Goal: Use online tool/utility: Utilize a website feature to perform a specific function

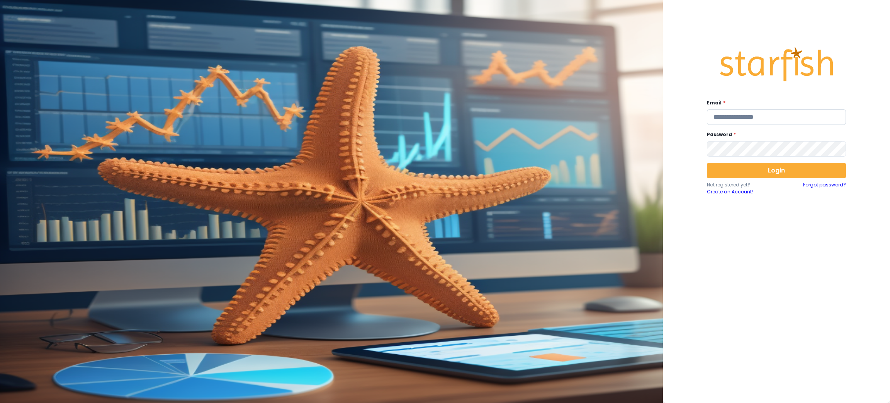
click at [750, 117] on input "email" at bounding box center [776, 116] width 139 height 15
type input "**********"
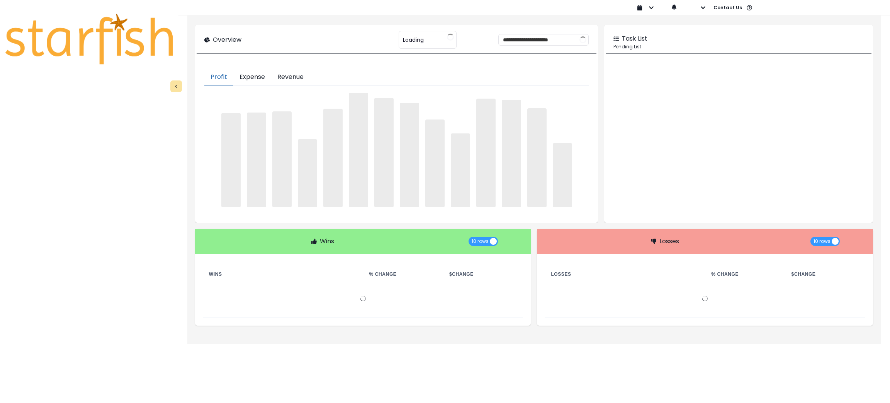
type input "********"
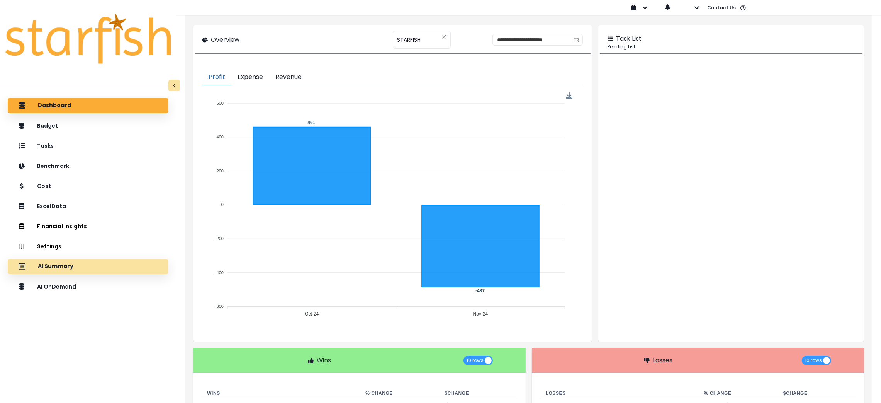
click at [80, 264] on div "AI Summary" at bounding box center [88, 266] width 148 height 16
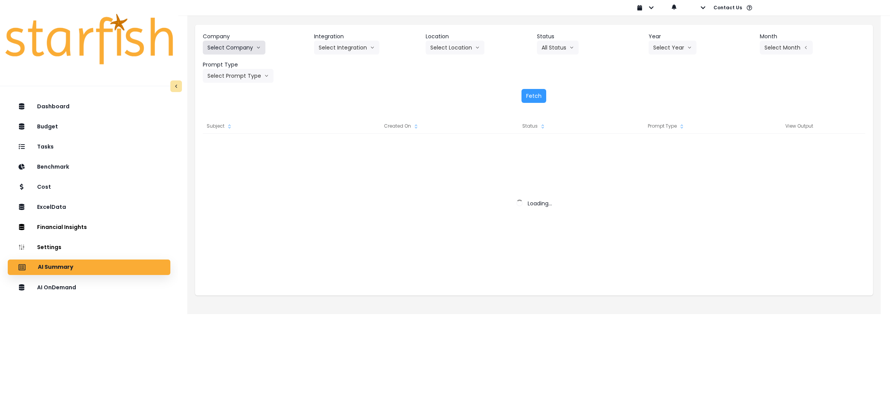
click at [233, 42] on button "Select Company" at bounding box center [234, 48] width 63 height 14
click at [230, 41] on button "Select Company" at bounding box center [234, 48] width 63 height 14
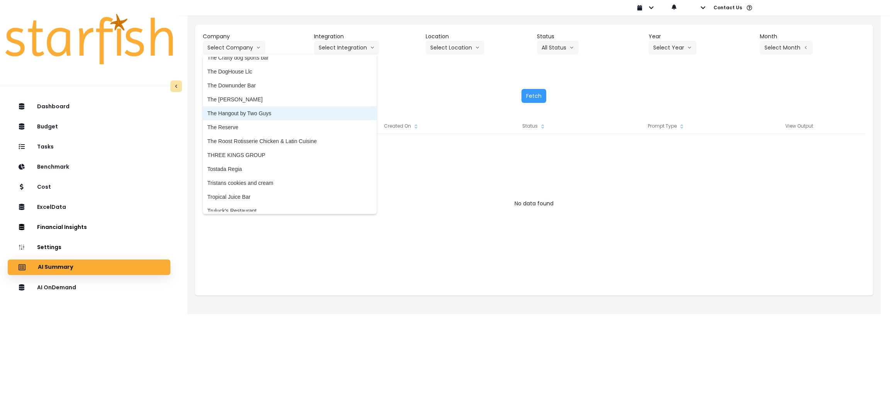
scroll to position [1970, 0]
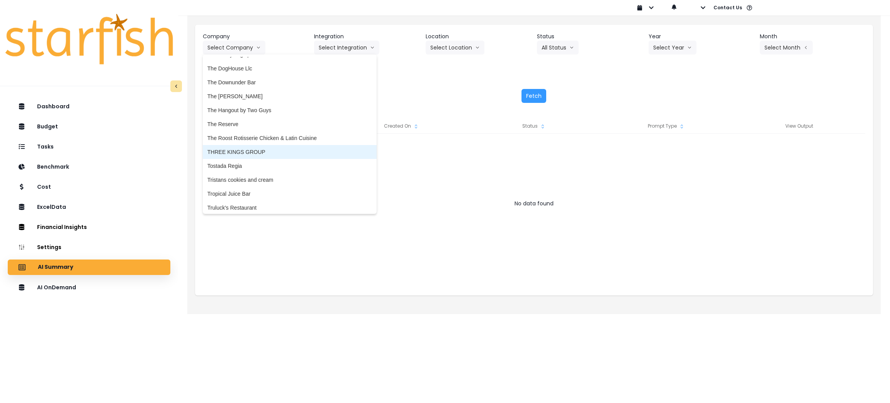
click at [240, 149] on span "THREE KINGS GROUP" at bounding box center [289, 152] width 165 height 8
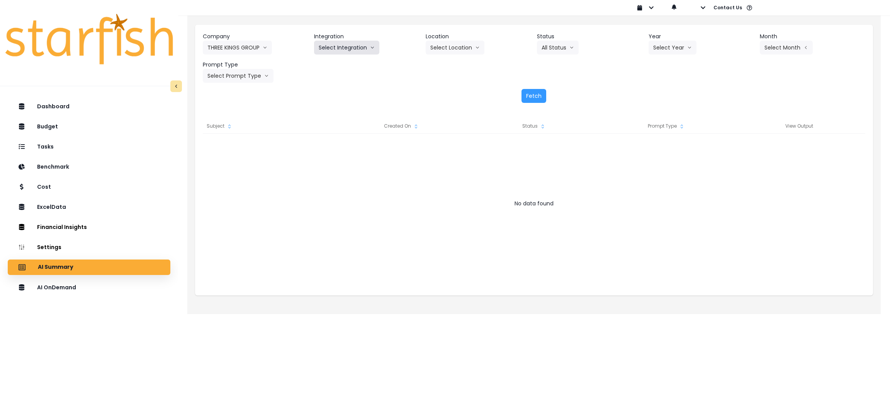
click at [352, 50] on button "Select Integration" at bounding box center [346, 48] width 65 height 14
click at [347, 60] on span "Three Kings Des Peres" at bounding box center [362, 64] width 86 height 8
click at [665, 48] on button "Select Year" at bounding box center [673, 48] width 48 height 14
click at [663, 89] on span "2025" at bounding box center [659, 92] width 12 height 8
click at [781, 49] on button "Select Month" at bounding box center [786, 48] width 53 height 14
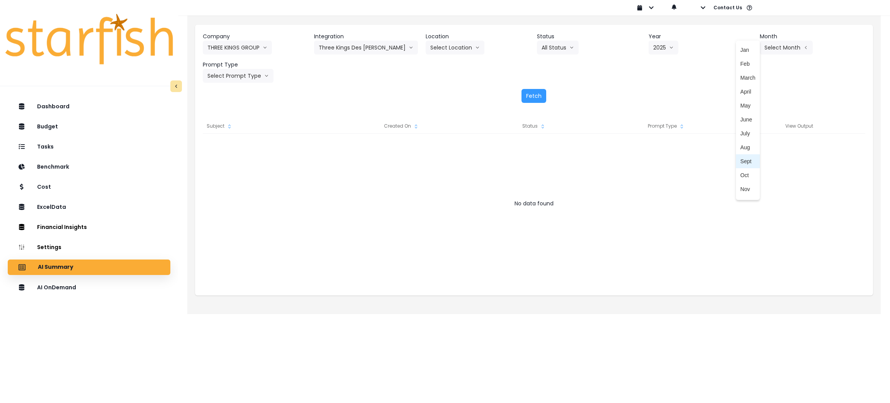
click at [740, 156] on li "Sept" at bounding box center [748, 161] width 24 height 14
click at [231, 78] on button "Select Prompt Type" at bounding box center [238, 76] width 71 height 14
click at [226, 147] on span "Monthly Summary" at bounding box center [229, 148] width 44 height 8
click at [545, 94] on button "Fetch" at bounding box center [534, 96] width 25 height 14
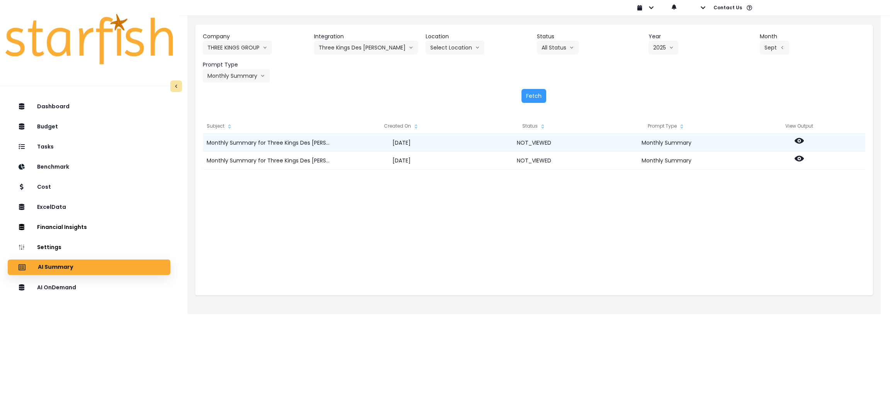
click at [801, 141] on icon at bounding box center [799, 141] width 9 height 6
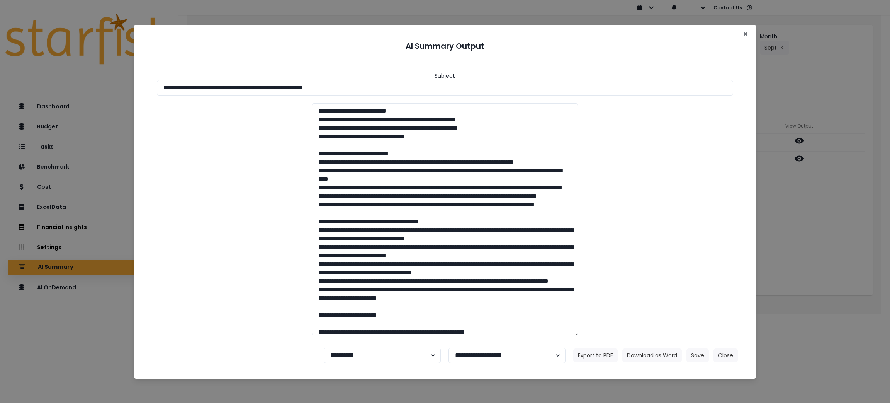
drag, startPoint x: 406, startPoint y: 88, endPoint x: 3, endPoint y: 74, distance: 403.6
click at [3, 74] on div "**********" at bounding box center [445, 201] width 890 height 403
click at [653, 361] on button "Download as Word" at bounding box center [651, 355] width 59 height 14
click at [715, 352] on button "Close" at bounding box center [726, 355] width 24 height 14
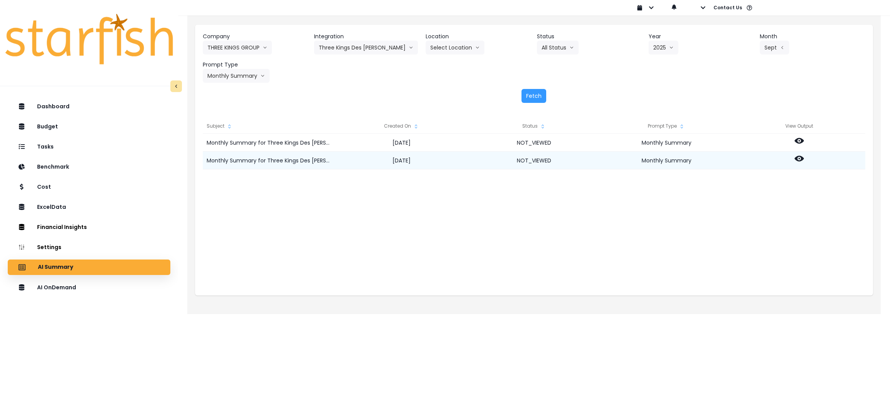
click at [798, 159] on icon at bounding box center [799, 158] width 9 height 9
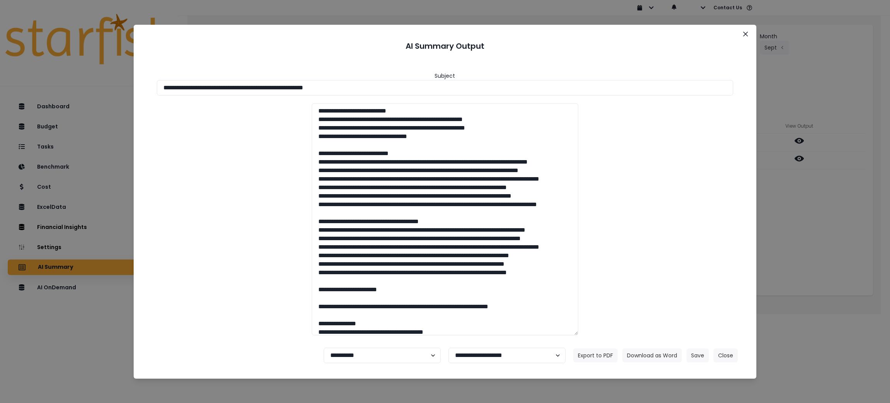
drag, startPoint x: 405, startPoint y: 83, endPoint x: 299, endPoint y: 117, distance: 112.0
click at [0, 48] on div "**********" at bounding box center [445, 201] width 890 height 403
click at [660, 351] on button "Download as Word" at bounding box center [651, 355] width 59 height 14
click at [734, 352] on button "Close" at bounding box center [726, 355] width 24 height 14
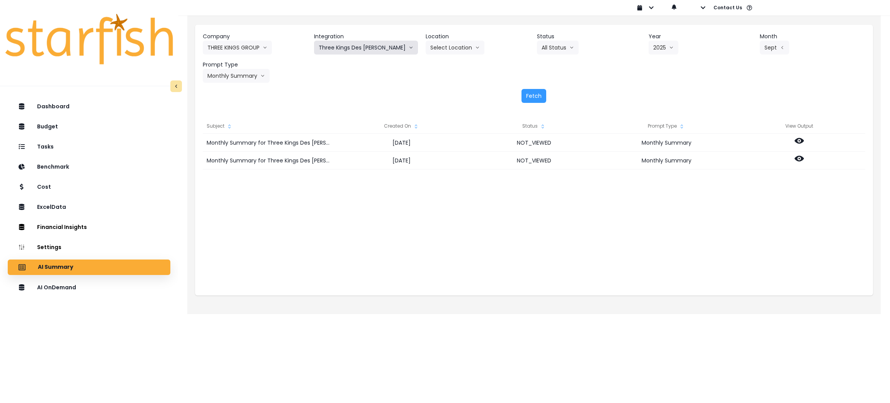
click at [370, 44] on button "Three Kings Des Peres" at bounding box center [366, 48] width 104 height 14
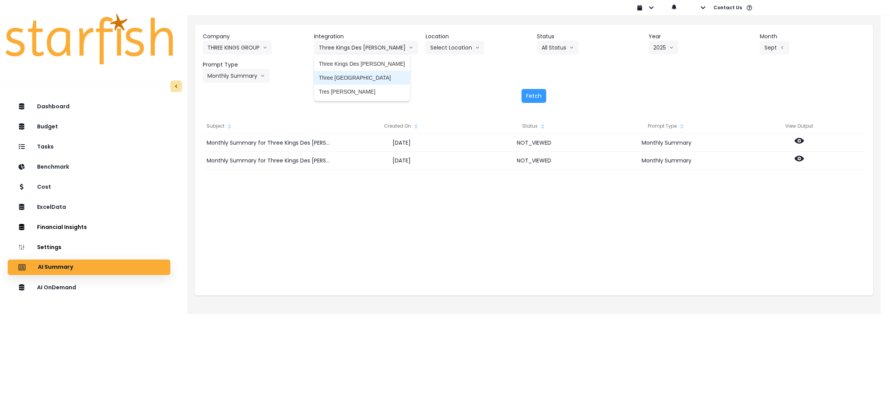
click at [377, 83] on li "Three Kings South County" at bounding box center [361, 78] width 95 height 14
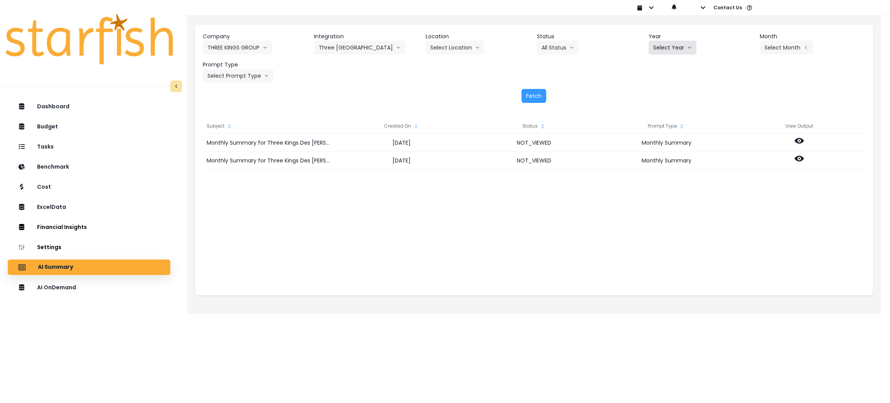
click at [674, 44] on button "Select Year" at bounding box center [673, 48] width 48 height 14
click at [665, 87] on li "2025" at bounding box center [659, 92] width 21 height 14
click at [799, 46] on button "Select Month" at bounding box center [786, 48] width 53 height 14
click at [743, 164] on span "Sept" at bounding box center [748, 161] width 15 height 8
click at [253, 78] on button "Select Prompt Type" at bounding box center [238, 76] width 71 height 14
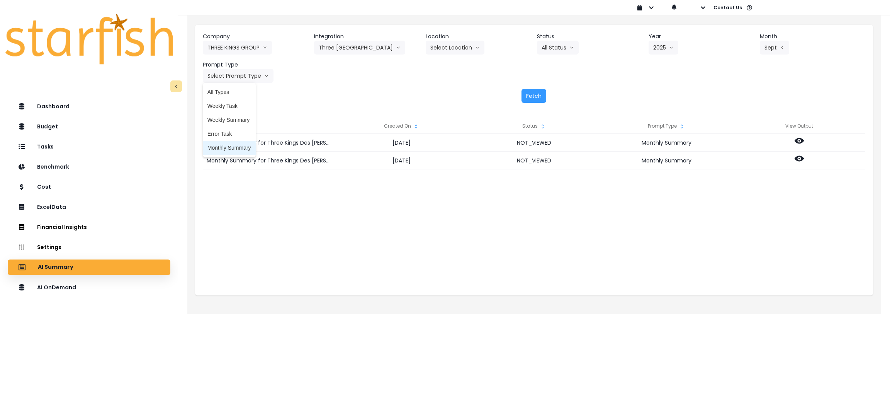
click at [235, 147] on span "Monthly Summary" at bounding box center [229, 148] width 44 height 8
click at [537, 98] on button "Fetch" at bounding box center [534, 96] width 25 height 14
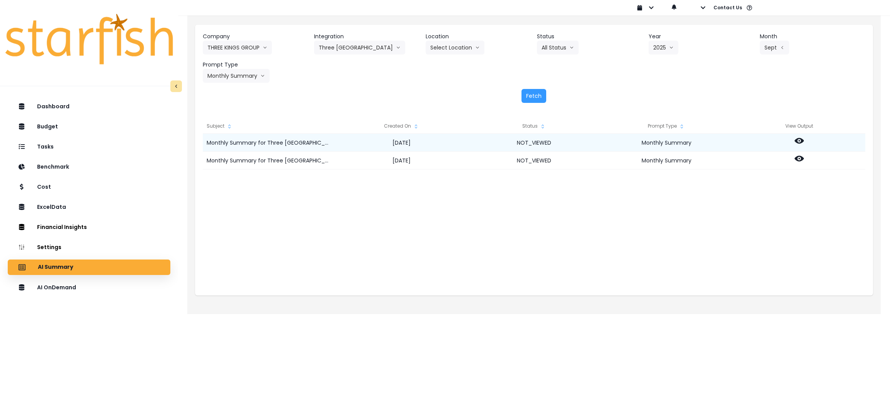
click at [799, 139] on icon at bounding box center [799, 140] width 9 height 9
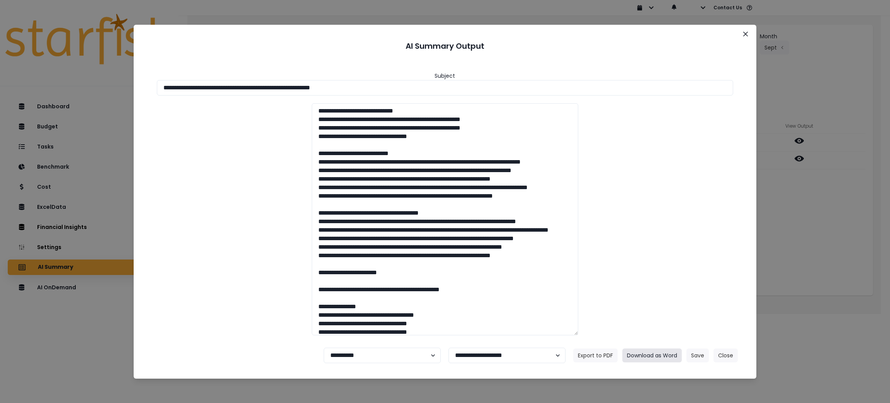
click at [650, 350] on button "Download as Word" at bounding box center [651, 355] width 59 height 14
drag, startPoint x: 813, startPoint y: 229, endPoint x: 789, endPoint y: 167, distance: 67.0
click at [813, 229] on div "**********" at bounding box center [445, 201] width 890 height 403
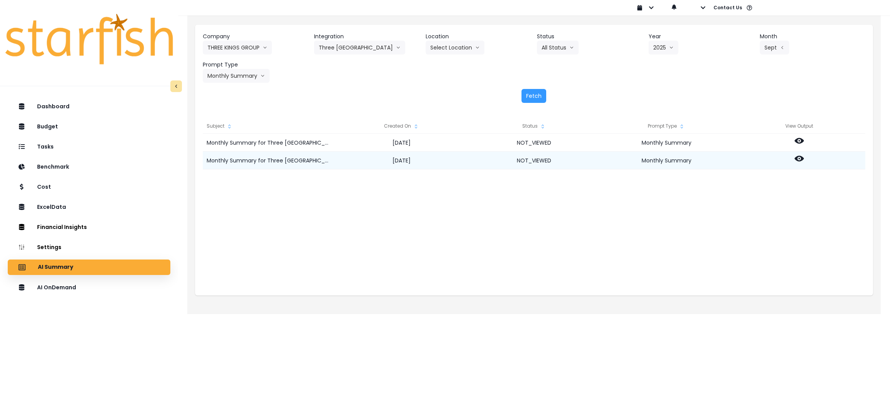
click at [797, 156] on icon at bounding box center [799, 159] width 9 height 6
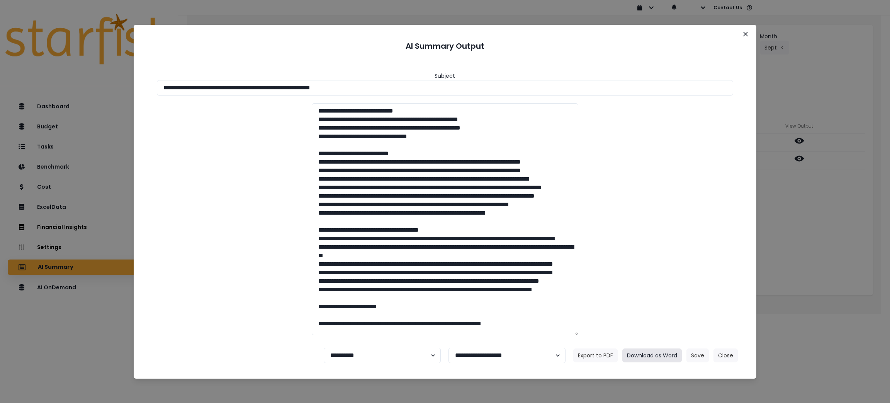
click at [642, 350] on button "Download as Word" at bounding box center [651, 355] width 59 height 14
click at [734, 347] on footer "**********" at bounding box center [445, 355] width 605 height 28
click at [733, 349] on button "Close" at bounding box center [726, 355] width 24 height 14
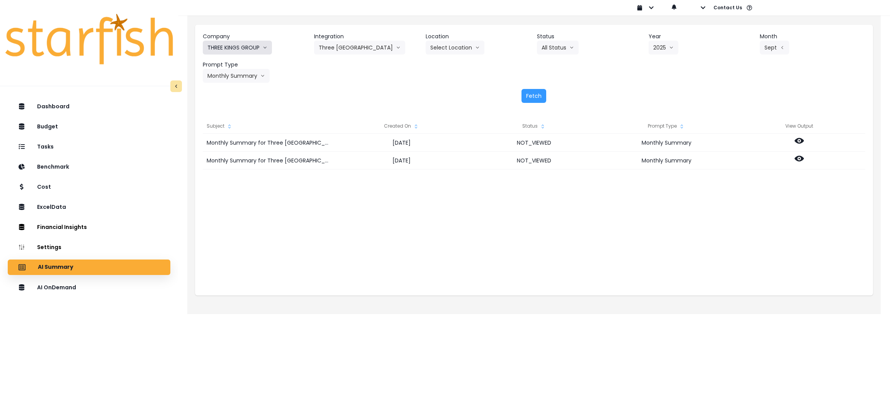
click at [247, 51] on button "THREE KINGS GROUP" at bounding box center [237, 48] width 69 height 14
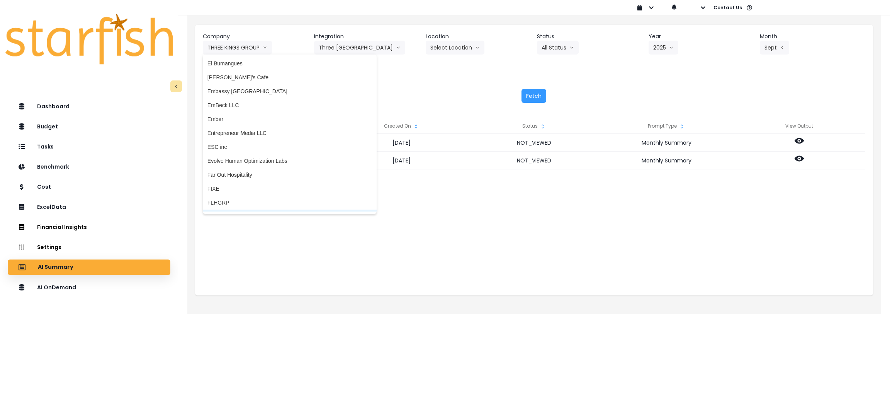
scroll to position [637, 0]
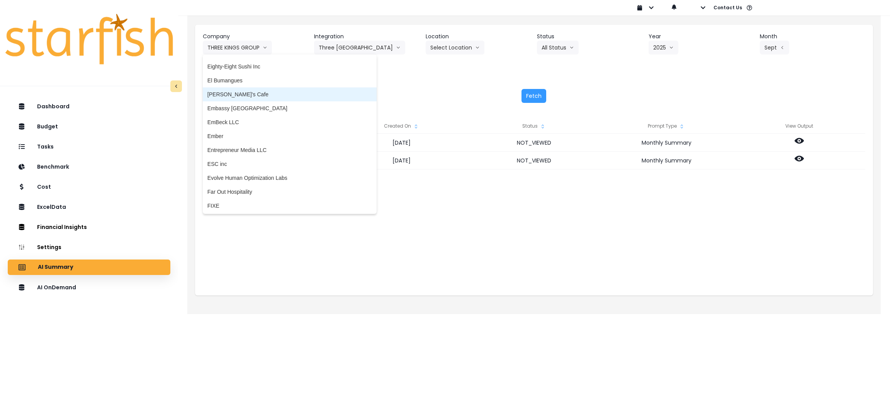
click at [233, 95] on span "Elvira's Cafe" at bounding box center [289, 94] width 165 height 8
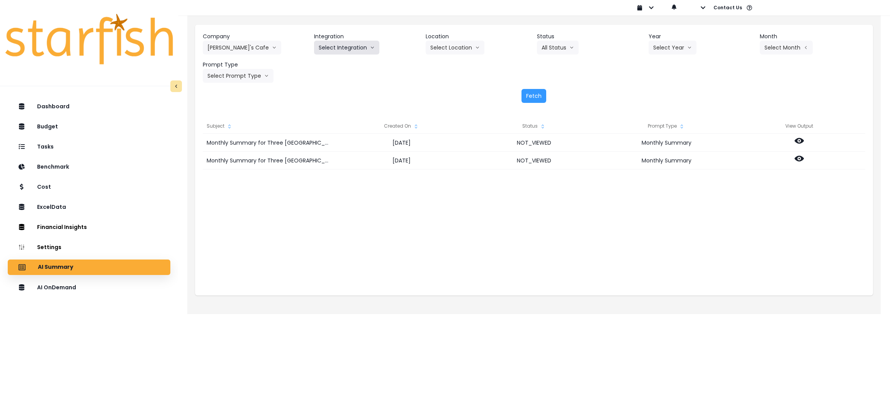
click at [348, 50] on button "Select Integration" at bounding box center [346, 48] width 65 height 14
click at [340, 62] on span "QuickBooks Online" at bounding box center [342, 64] width 46 height 8
click at [675, 48] on button "Select Year" at bounding box center [673, 48] width 48 height 14
click at [661, 92] on span "2025" at bounding box center [659, 92] width 12 height 8
click at [780, 45] on button "Select Month" at bounding box center [786, 48] width 53 height 14
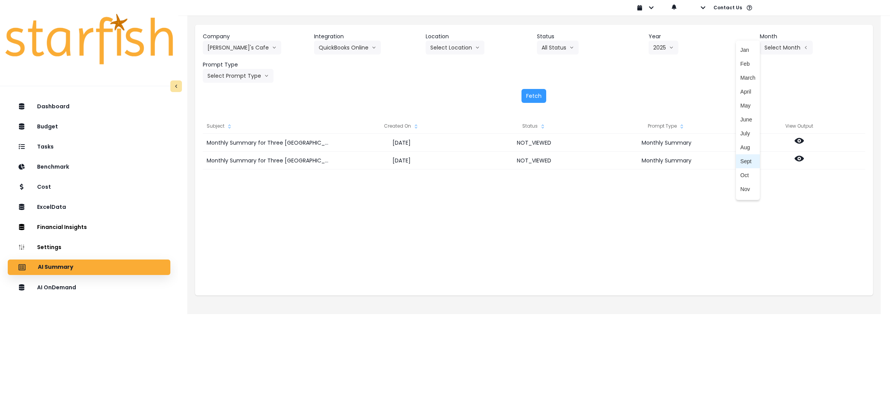
click at [742, 158] on span "Sept" at bounding box center [748, 161] width 15 height 8
click at [264, 79] on icon "arrow down line" at bounding box center [266, 76] width 5 height 8
click at [226, 146] on span "Monthly Summary" at bounding box center [229, 148] width 44 height 8
click at [542, 97] on button "Fetch" at bounding box center [534, 96] width 25 height 14
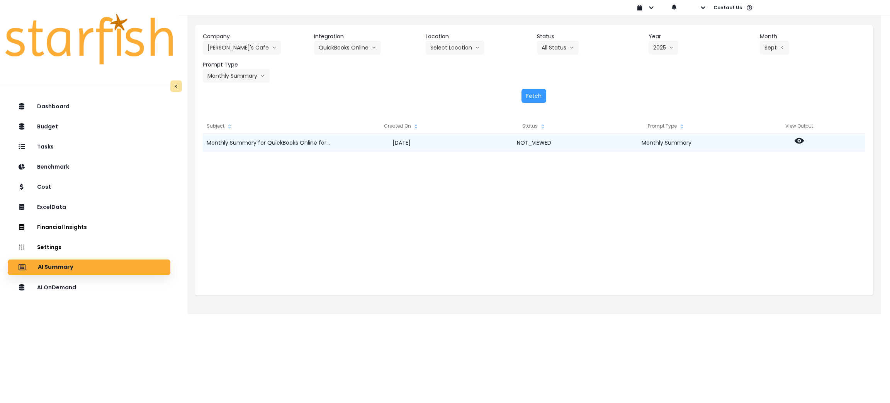
click at [803, 143] on icon at bounding box center [799, 140] width 9 height 9
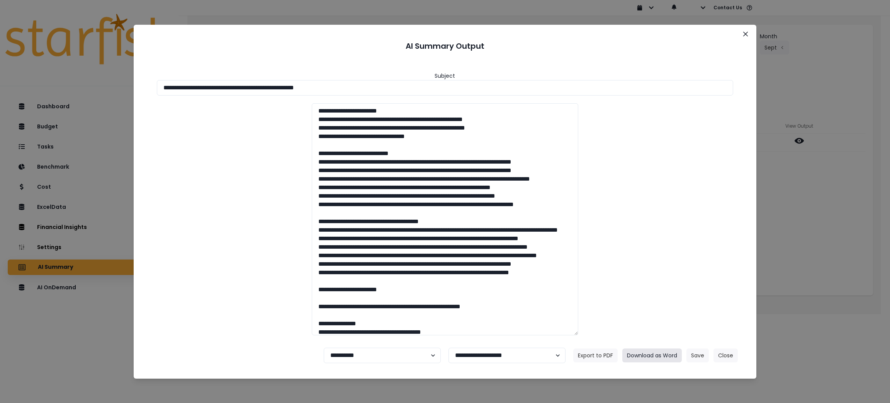
click at [666, 352] on button "Download as Word" at bounding box center [651, 355] width 59 height 14
click at [729, 355] on button "Close" at bounding box center [726, 355] width 24 height 14
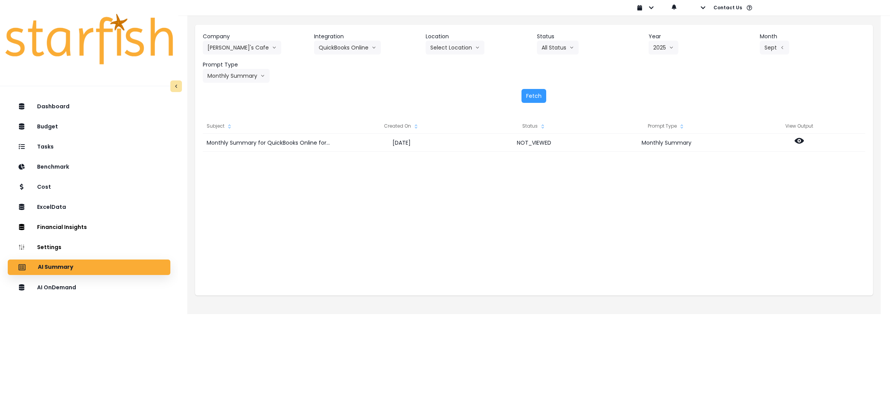
click at [533, 238] on div "Monthly Summary for QuickBooks Online for September 2025 2025-10-09 NOT_VIEWED …" at bounding box center [534, 211] width 663 height 155
click at [218, 44] on button "Elvira's Cafe" at bounding box center [242, 48] width 78 height 14
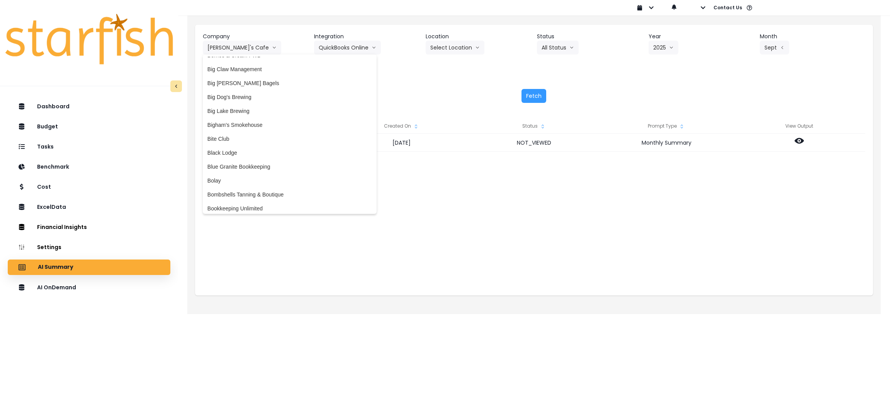
scroll to position [116, 0]
click at [268, 87] on span "Big Daves Bagels" at bounding box center [289, 87] width 165 height 8
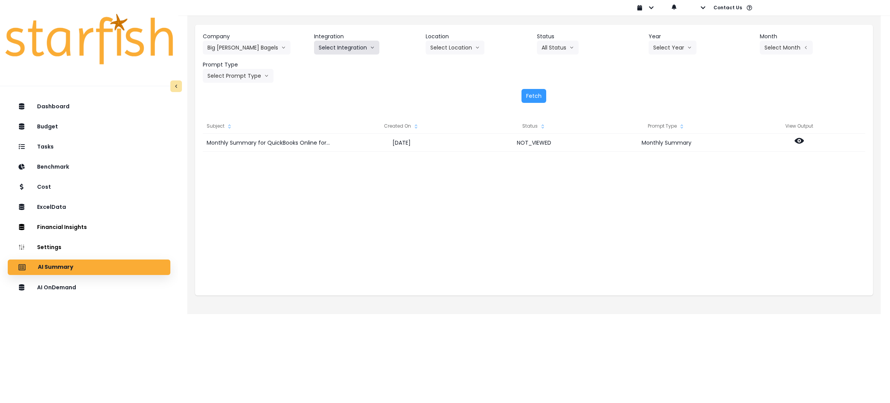
click at [374, 48] on button "Select Integration" at bounding box center [346, 48] width 65 height 14
click at [357, 68] on li "Big Dave’s Bagels" at bounding box center [356, 64] width 85 height 14
click at [681, 44] on button "Select Year" at bounding box center [673, 48] width 48 height 14
click at [655, 88] on span "2025" at bounding box center [659, 92] width 12 height 8
click at [797, 51] on button "Select Month" at bounding box center [786, 48] width 53 height 14
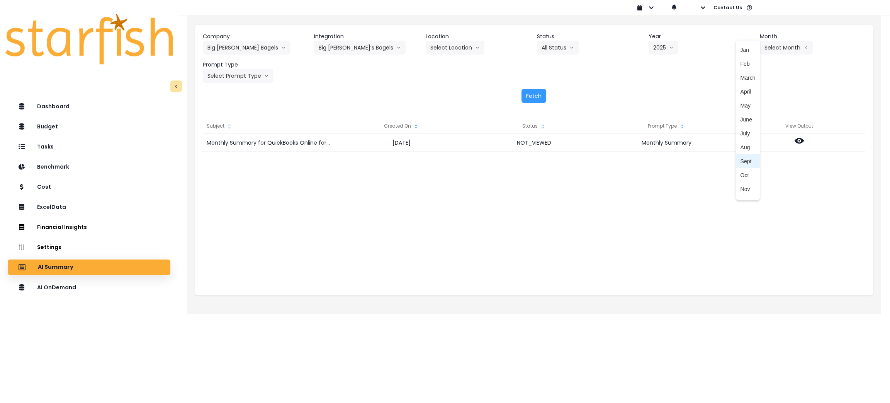
click at [748, 164] on li "Sept" at bounding box center [748, 161] width 24 height 14
click at [239, 68] on header "Prompt Type" at bounding box center [255, 65] width 105 height 8
click at [245, 75] on button "Select Prompt Type" at bounding box center [238, 76] width 71 height 14
click at [229, 146] on span "Monthly Summary" at bounding box center [229, 148] width 44 height 8
click at [548, 89] on div "Fetch" at bounding box center [534, 96] width 663 height 14
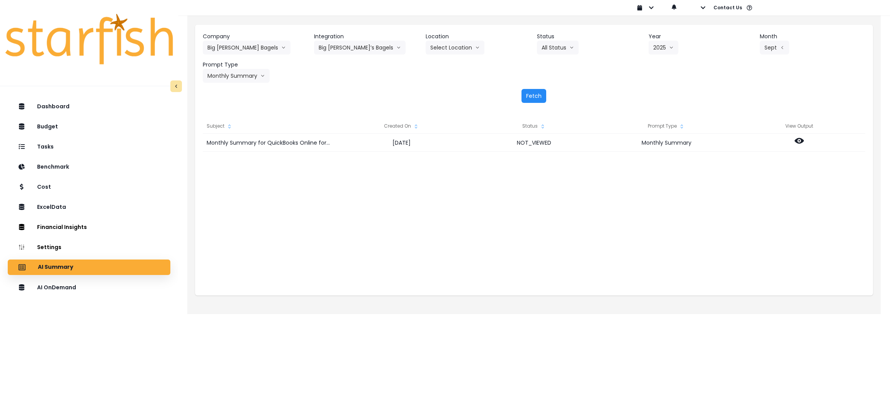
click at [532, 97] on button "Fetch" at bounding box center [534, 96] width 25 height 14
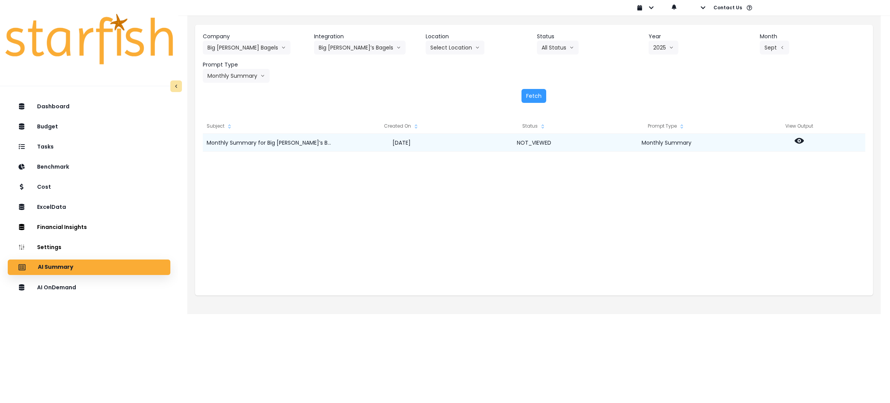
click at [804, 139] on div at bounding box center [799, 143] width 133 height 18
click at [803, 140] on icon at bounding box center [799, 141] width 9 height 6
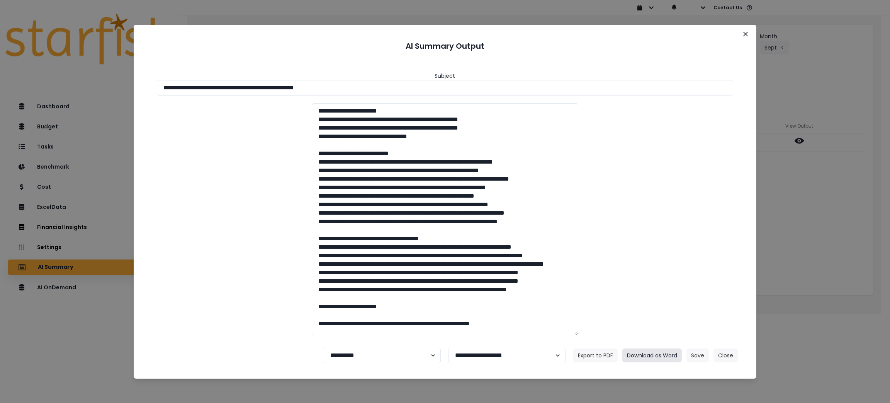
click at [665, 354] on button "Download as Word" at bounding box center [651, 355] width 59 height 14
click at [727, 351] on button "Close" at bounding box center [726, 355] width 24 height 14
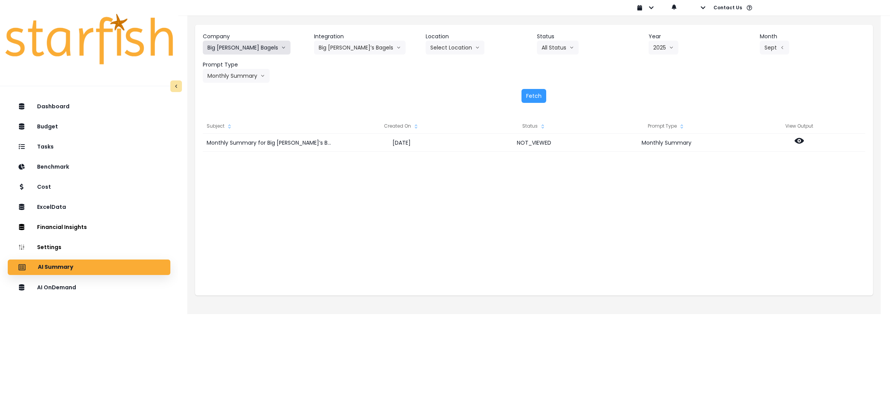
click at [244, 47] on button "Big Daves Bagels" at bounding box center [247, 48] width 88 height 14
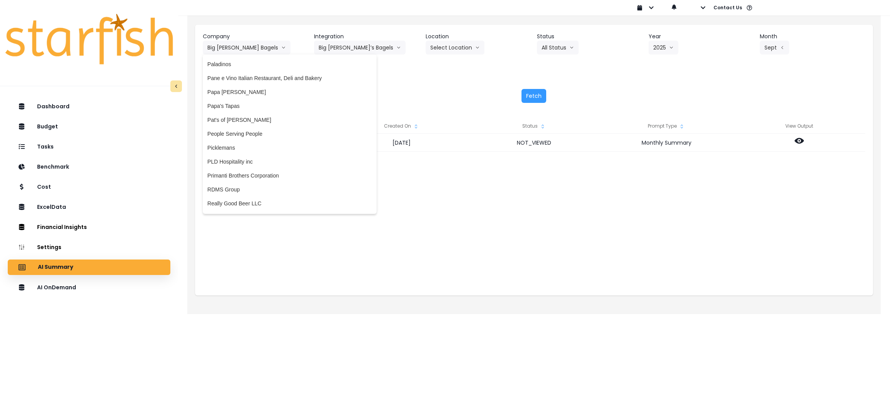
scroll to position [1448, 0]
click at [240, 147] on span "Picklemans" at bounding box center [289, 145] width 165 height 8
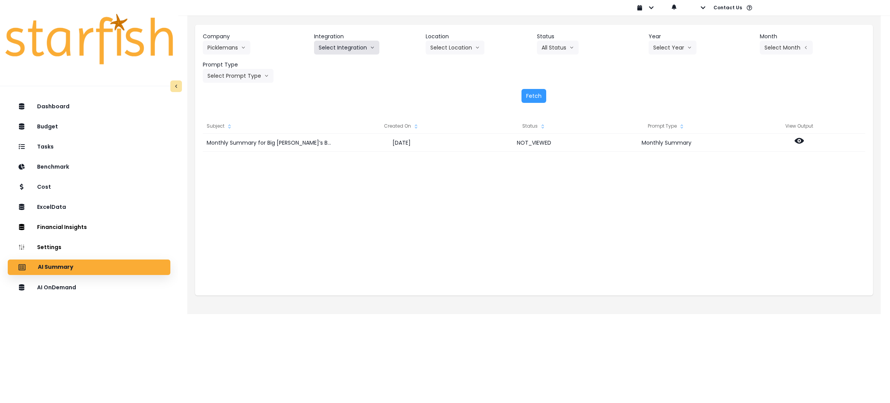
click at [355, 52] on button "Select Integration" at bounding box center [346, 48] width 65 height 14
click at [341, 74] on span "11 - Picklemans O'Fallon" at bounding box center [361, 78] width 85 height 8
click at [657, 42] on button "Select Year" at bounding box center [673, 48] width 48 height 14
click at [660, 89] on span "2025" at bounding box center [659, 92] width 12 height 8
click at [772, 43] on button "Select Month" at bounding box center [786, 48] width 53 height 14
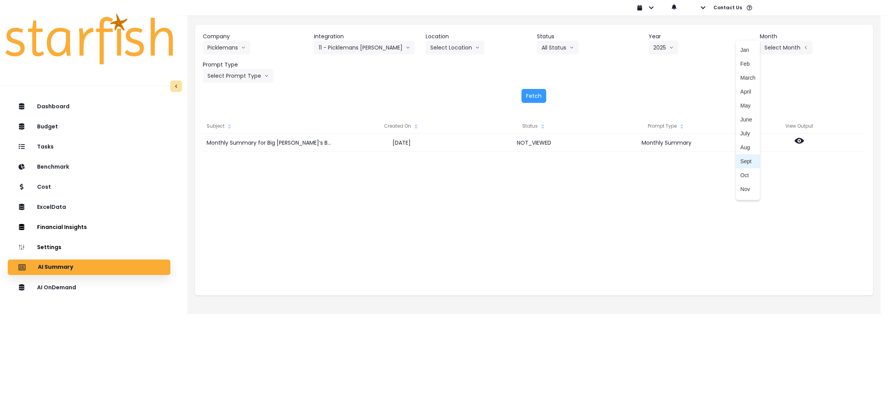
click at [741, 157] on span "Sept" at bounding box center [748, 161] width 15 height 8
click at [222, 76] on button "Select Prompt Type" at bounding box center [238, 76] width 71 height 14
click at [222, 149] on span "Monthly Summary" at bounding box center [229, 148] width 44 height 8
click at [536, 89] on button "Fetch" at bounding box center [534, 96] width 25 height 14
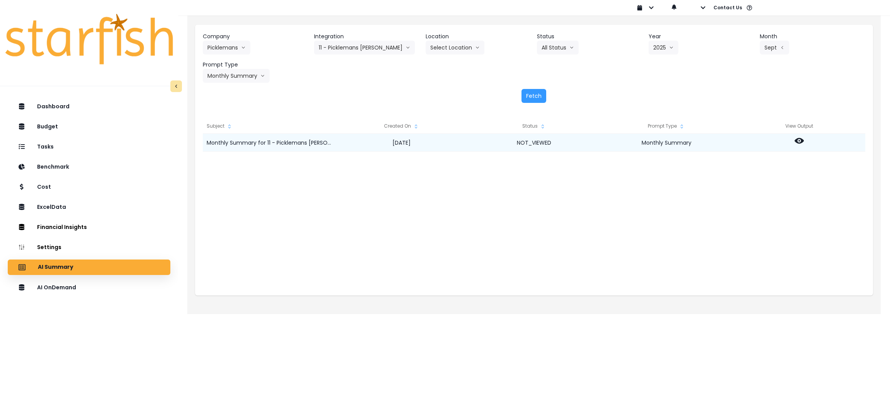
click at [798, 140] on icon at bounding box center [799, 140] width 9 height 9
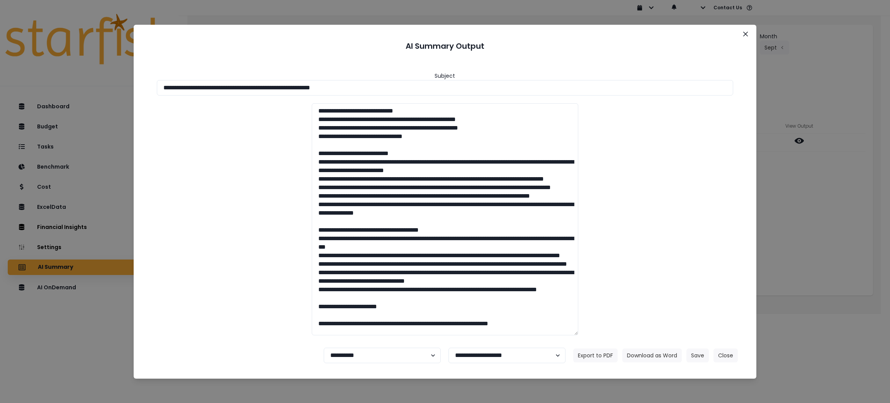
drag, startPoint x: 387, startPoint y: 87, endPoint x: 143, endPoint y: 99, distance: 244.5
click at [31, 64] on div "**********" at bounding box center [445, 201] width 890 height 403
click at [651, 357] on button "Download as Word" at bounding box center [651, 355] width 59 height 14
click at [747, 36] on icon "Close" at bounding box center [745, 34] width 5 height 5
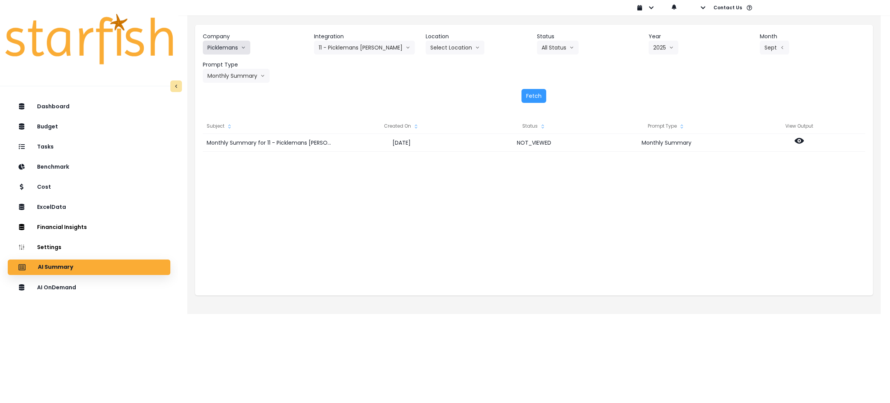
click at [236, 48] on button "Picklemans" at bounding box center [227, 48] width 48 height 14
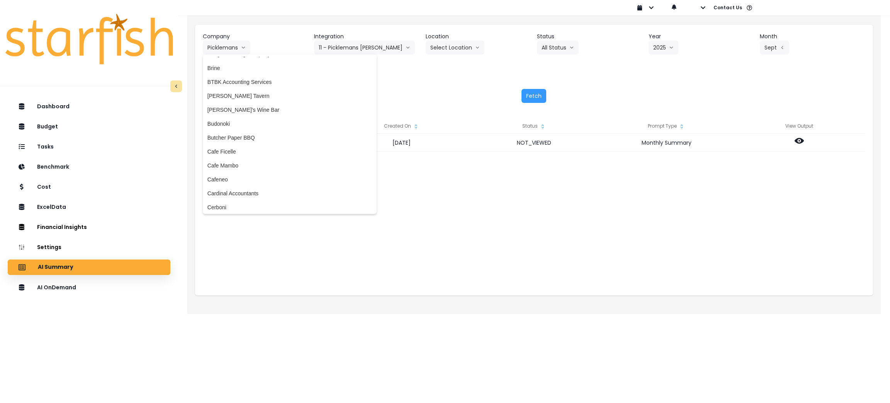
scroll to position [289, 0]
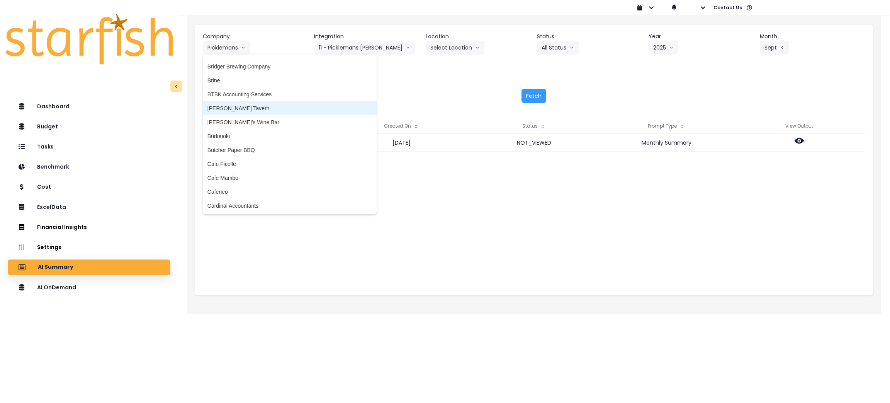
click at [231, 101] on li "Buckley's Tavern" at bounding box center [290, 108] width 174 height 14
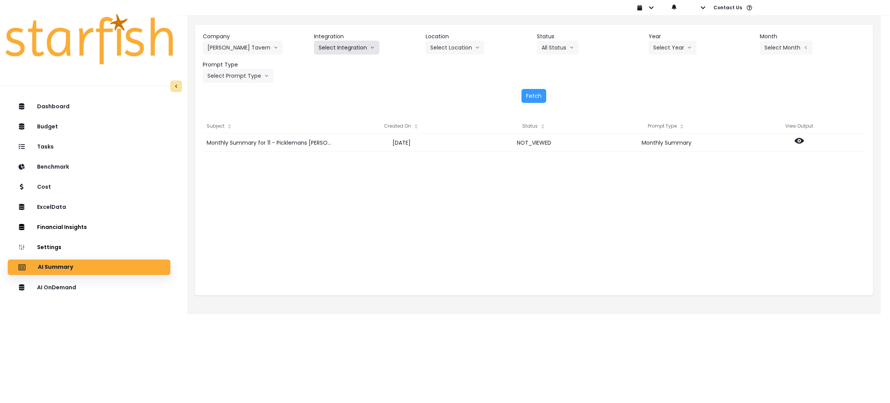
click at [350, 48] on button "Select Integration" at bounding box center [346, 48] width 65 height 14
click at [335, 60] on span "Buckley's" at bounding box center [341, 64] width 44 height 8
click at [678, 48] on button "Select Year" at bounding box center [673, 48] width 48 height 14
click at [657, 94] on span "2025" at bounding box center [659, 92] width 12 height 8
click at [783, 42] on button "Select Month" at bounding box center [786, 48] width 53 height 14
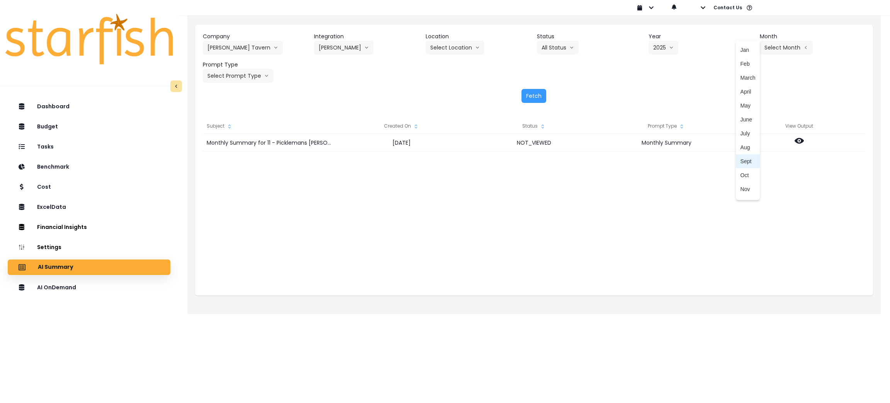
click at [743, 161] on span "Sept" at bounding box center [748, 161] width 15 height 8
click at [240, 73] on button "Select Prompt Type" at bounding box center [238, 76] width 71 height 14
click at [226, 144] on span "Monthly Summary" at bounding box center [229, 148] width 44 height 8
click at [534, 97] on button "Fetch" at bounding box center [534, 96] width 25 height 14
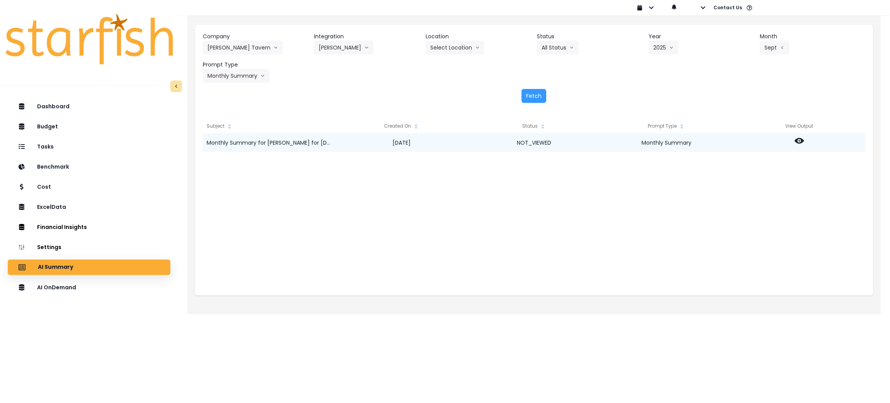
click at [793, 139] on div at bounding box center [799, 143] width 133 height 18
click at [801, 139] on icon at bounding box center [799, 141] width 9 height 6
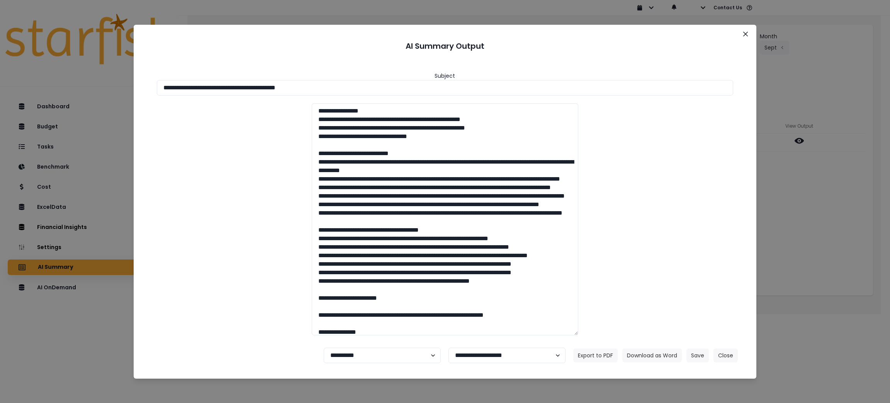
drag, startPoint x: 388, startPoint y: 85, endPoint x: 92, endPoint y: 83, distance: 296.0
click at [92, 83] on div "**********" at bounding box center [445, 201] width 890 height 403
click at [646, 350] on button "Download as Word" at bounding box center [651, 355] width 59 height 14
click at [731, 356] on button "Close" at bounding box center [726, 355] width 24 height 14
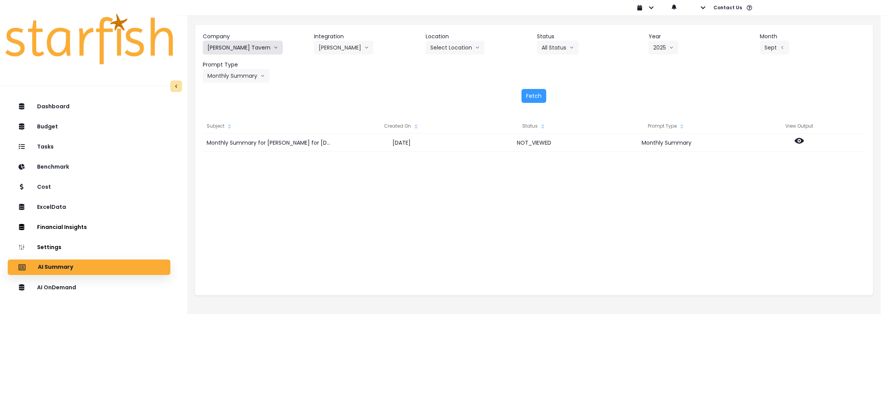
click at [236, 41] on button "Buckley's Tavern" at bounding box center [243, 48] width 80 height 14
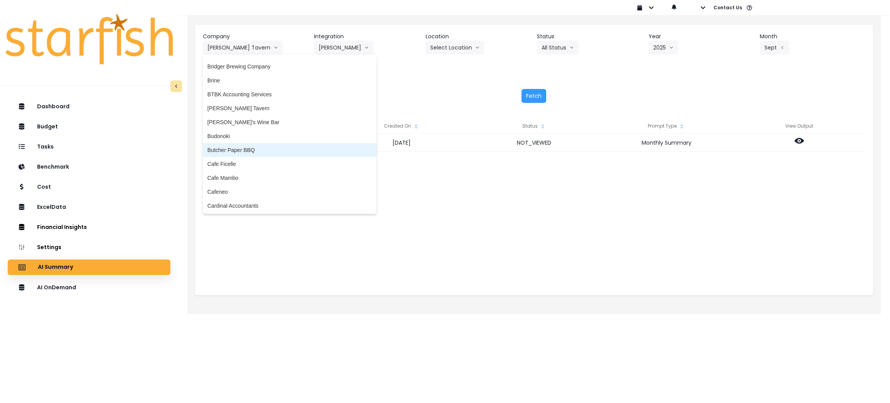
click at [258, 144] on li "Butcher Paper BBQ" at bounding box center [290, 150] width 174 height 14
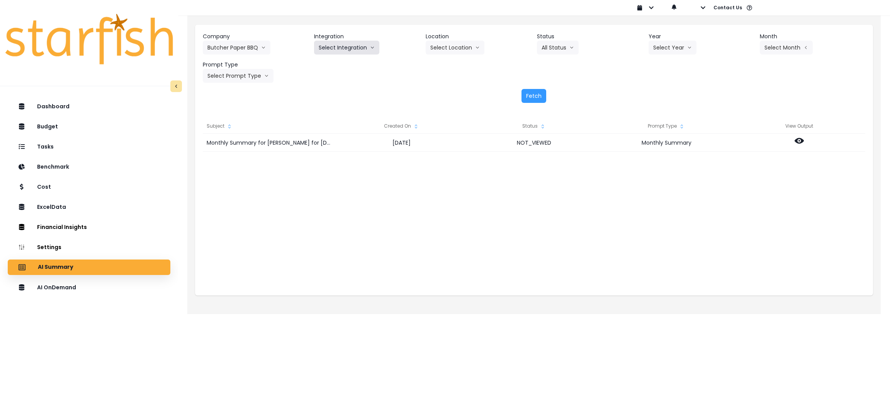
click at [370, 44] on icon "arrow down line" at bounding box center [372, 48] width 5 height 8
click at [326, 66] on span "Quickbooks" at bounding box center [333, 64] width 28 height 8
click at [662, 39] on header "Year" at bounding box center [701, 36] width 105 height 8
click at [657, 54] on div "Company Butcher Paper BBQ 86 Costs Asti Bagel Cafe Balance Grille Bald Ginger B…" at bounding box center [534, 57] width 663 height 50
click at [660, 51] on button "Select Year" at bounding box center [673, 48] width 48 height 14
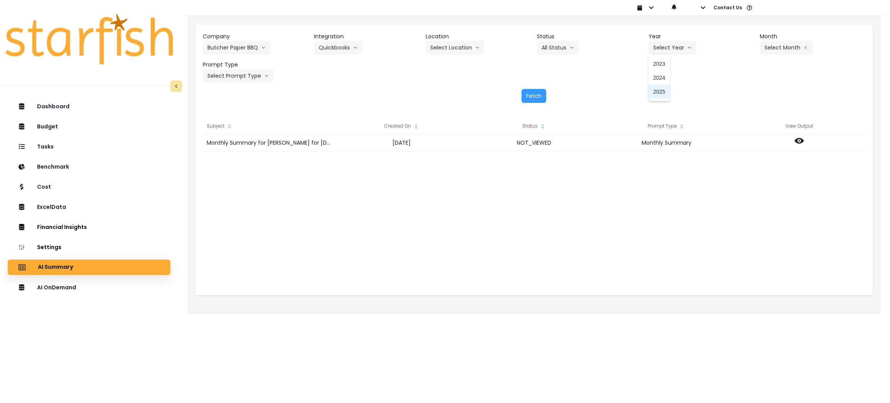
click at [655, 90] on span "2025" at bounding box center [659, 92] width 12 height 8
click at [799, 48] on button "Select Month" at bounding box center [786, 48] width 53 height 14
click at [741, 158] on span "Sept" at bounding box center [748, 161] width 15 height 8
click at [233, 73] on button "Select Prompt Type" at bounding box center [238, 76] width 71 height 14
click at [239, 144] on span "Monthly Summary" at bounding box center [229, 148] width 44 height 8
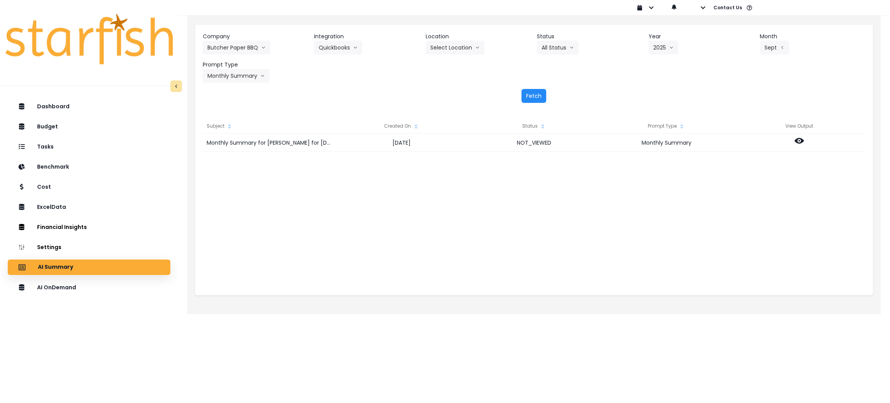
click at [535, 100] on button "Fetch" at bounding box center [534, 96] width 25 height 14
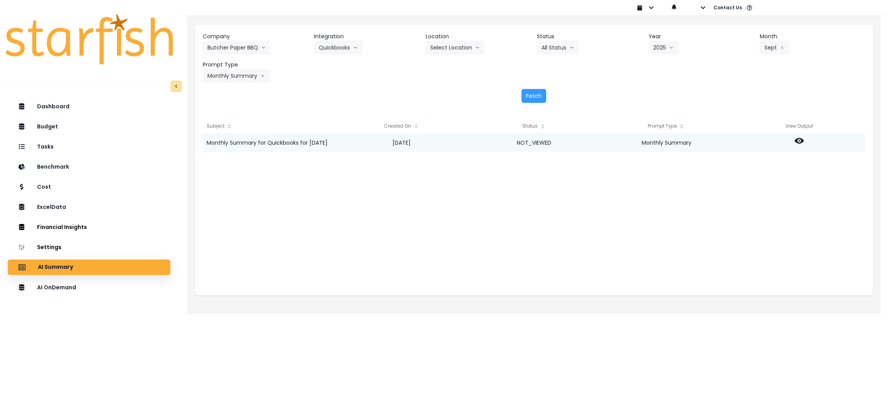
click at [799, 141] on icon at bounding box center [799, 140] width 9 height 9
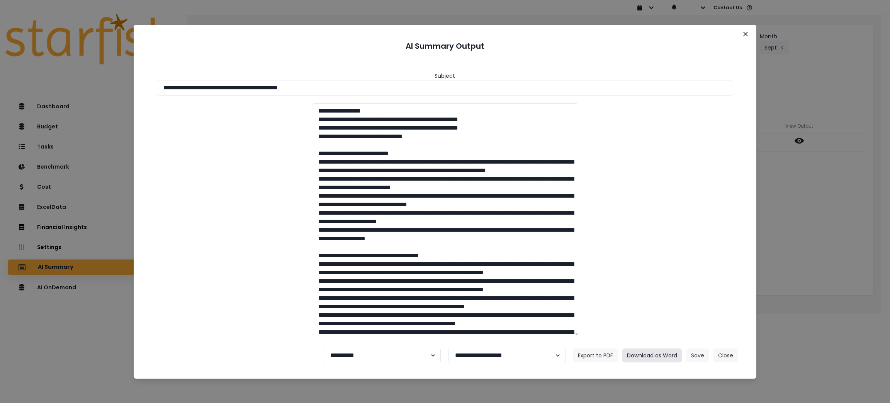
drag, startPoint x: 659, startPoint y: 351, endPoint x: 671, endPoint y: 232, distance: 119.9
click at [670, 236] on section "**********" at bounding box center [445, 202] width 623 height 354
click at [641, 356] on button "Download as Word" at bounding box center [651, 355] width 59 height 14
click at [724, 352] on button "Close" at bounding box center [726, 355] width 24 height 14
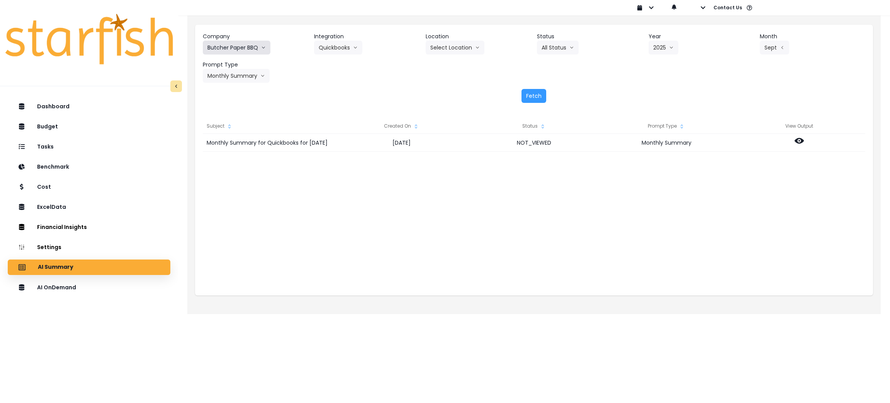
click at [230, 43] on button "Butcher Paper BBQ" at bounding box center [237, 48] width 68 height 14
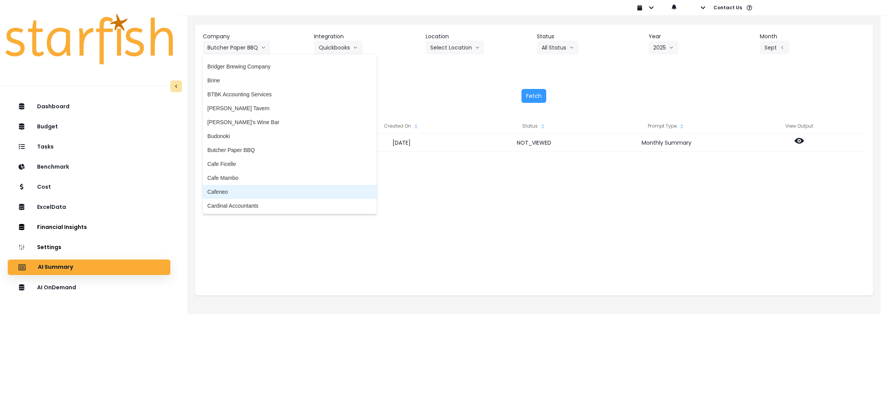
click at [236, 192] on span "Cafeneo" at bounding box center [289, 192] width 165 height 8
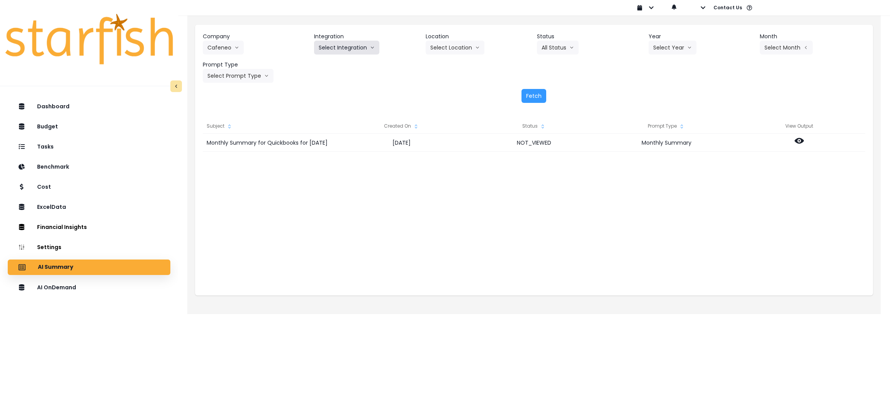
click at [358, 51] on button "Select Integration" at bounding box center [346, 48] width 65 height 14
click at [342, 68] on li "Quickbooks" at bounding box center [332, 64] width 37 height 14
click at [676, 44] on button "Select Year" at bounding box center [673, 48] width 48 height 14
click at [659, 90] on span "2025" at bounding box center [659, 92] width 12 height 8
click at [789, 50] on button "Select Month" at bounding box center [786, 48] width 53 height 14
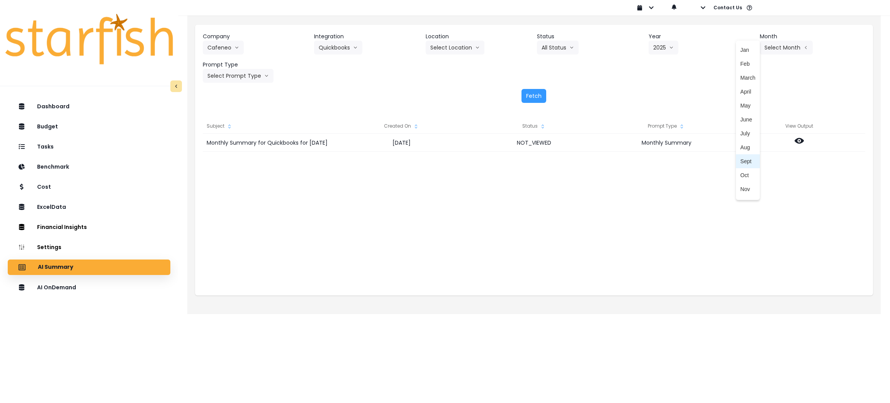
click at [745, 157] on span "Sept" at bounding box center [748, 161] width 15 height 8
click at [231, 69] on button "Select Prompt Type" at bounding box center [238, 76] width 71 height 14
click at [233, 146] on span "Monthly Summary" at bounding box center [229, 148] width 44 height 8
click at [531, 96] on button "Fetch" at bounding box center [534, 96] width 25 height 14
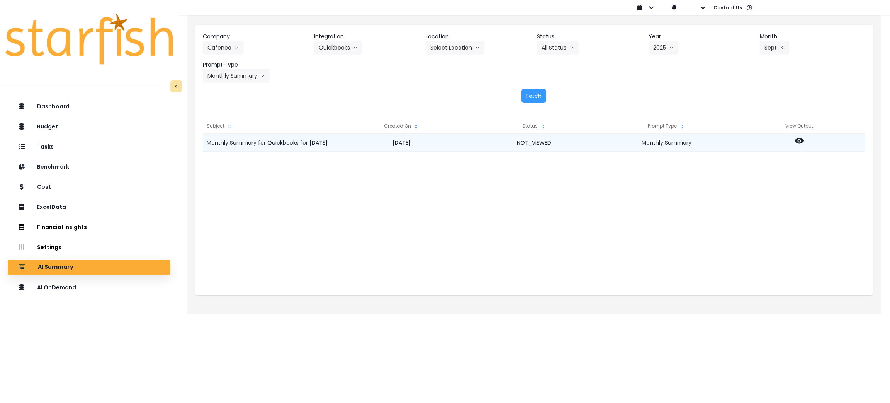
click at [801, 145] on icon at bounding box center [799, 140] width 9 height 9
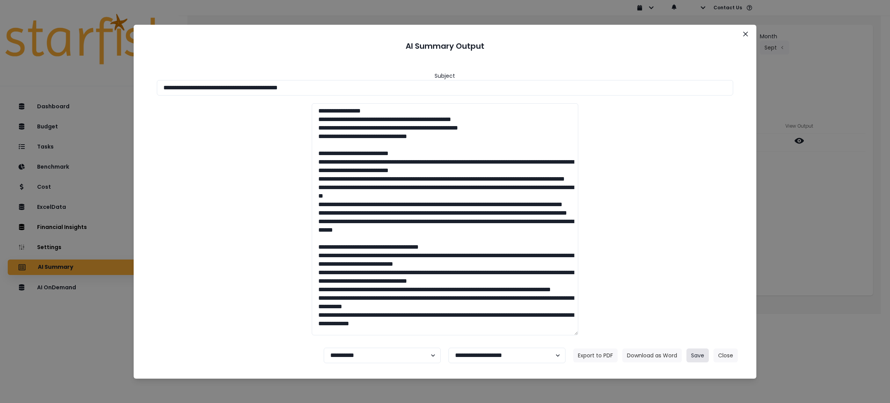
click at [699, 357] on button "Save" at bounding box center [698, 355] width 22 height 14
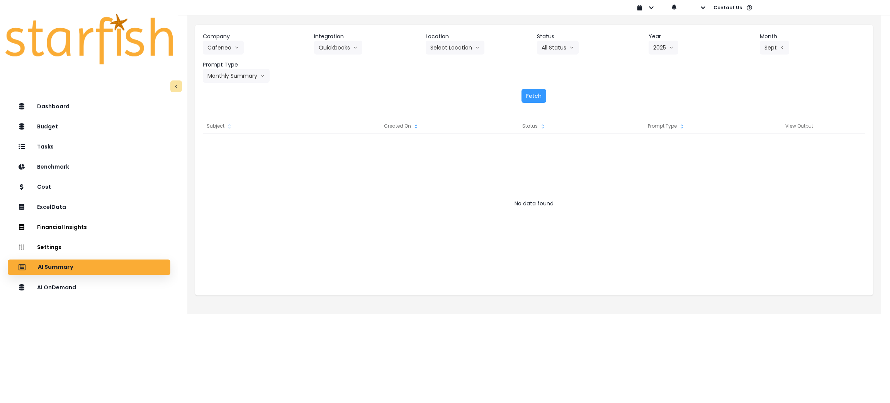
click at [638, 303] on html "Dashboard Budget Tasks Benchmark Cost ExcelData Financial Insights Location Ana…" at bounding box center [445, 151] width 890 height 303
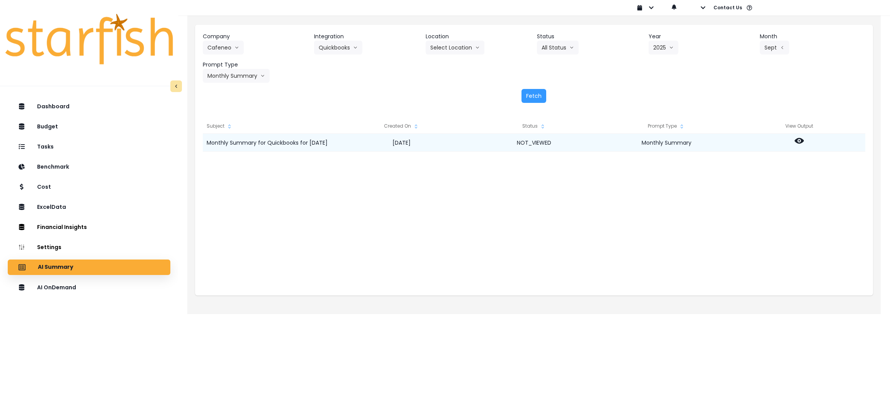
click at [799, 137] on icon at bounding box center [799, 140] width 9 height 9
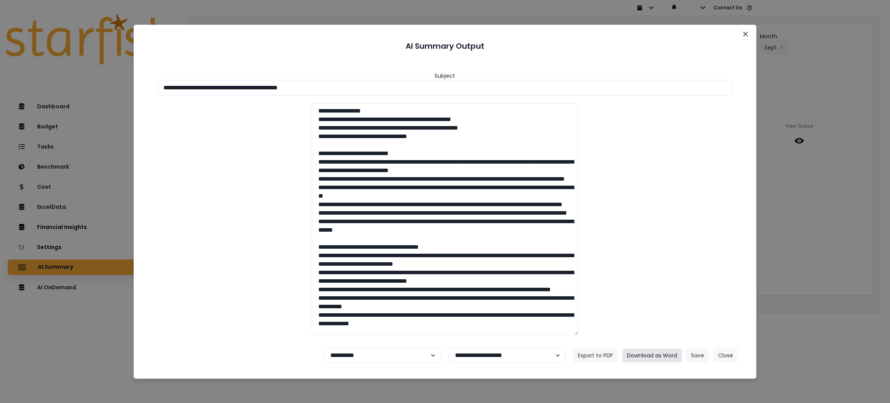
click at [660, 352] on button "Download as Word" at bounding box center [651, 355] width 59 height 14
click at [731, 355] on button "Close" at bounding box center [726, 355] width 24 height 14
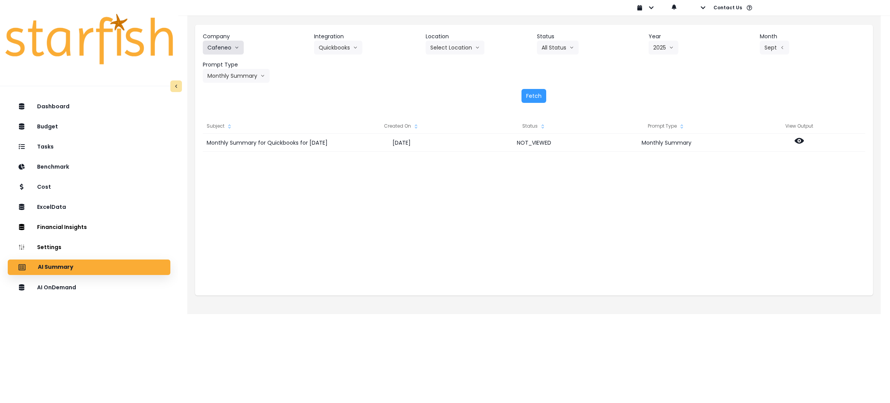
click at [236, 42] on button "Cafeneo" at bounding box center [223, 48] width 41 height 14
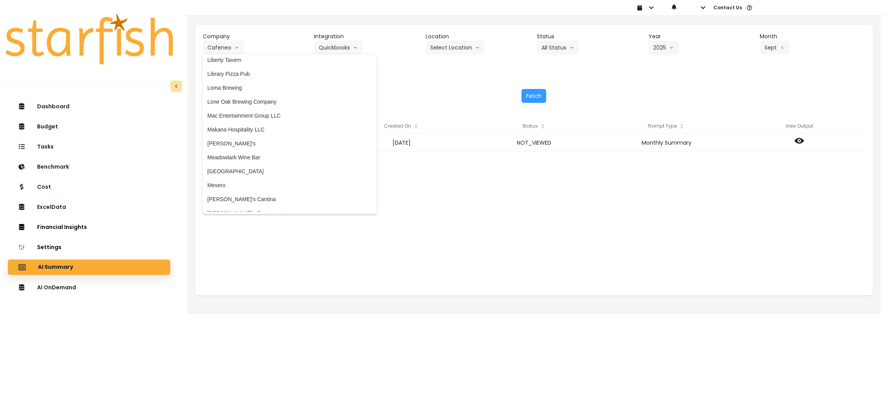
scroll to position [1159, 0]
click at [248, 172] on span "Mesa Street Grill" at bounding box center [289, 171] width 165 height 8
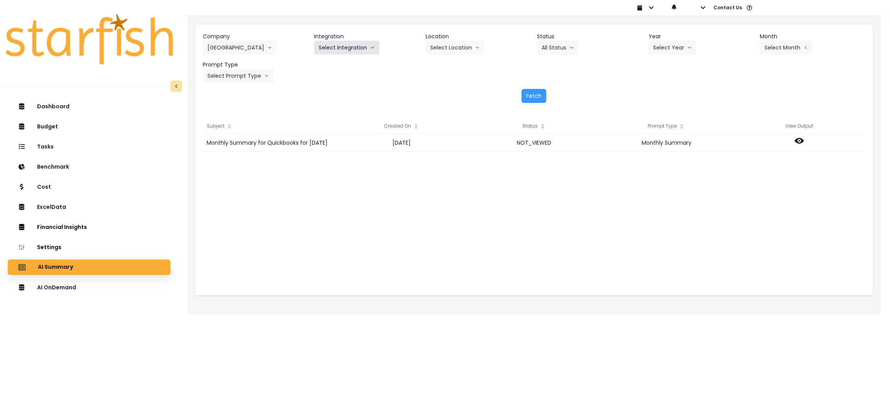
click at [338, 48] on button "Select Integration" at bounding box center [346, 48] width 65 height 14
click at [325, 67] on span "R365" at bounding box center [325, 64] width 13 height 8
click at [561, 43] on button "All Status" at bounding box center [558, 48] width 42 height 14
click at [655, 41] on button "Select Year" at bounding box center [673, 48] width 48 height 14
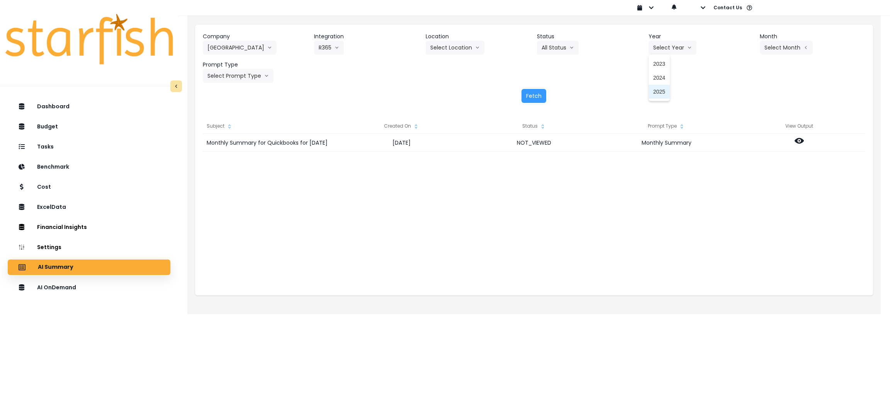
click at [660, 93] on span "2025" at bounding box center [659, 92] width 12 height 8
click at [770, 46] on button "Select Month" at bounding box center [786, 48] width 53 height 14
click at [746, 155] on li "Sept" at bounding box center [748, 161] width 24 height 14
click at [250, 76] on button "Select Prompt Type" at bounding box center [238, 76] width 71 height 14
click at [235, 148] on span "Monthly Summary" at bounding box center [229, 148] width 44 height 8
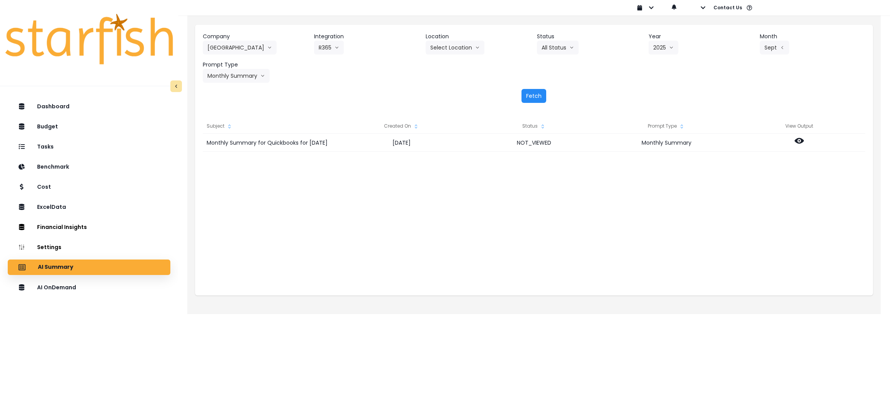
click at [530, 102] on button "Fetch" at bounding box center [534, 96] width 25 height 14
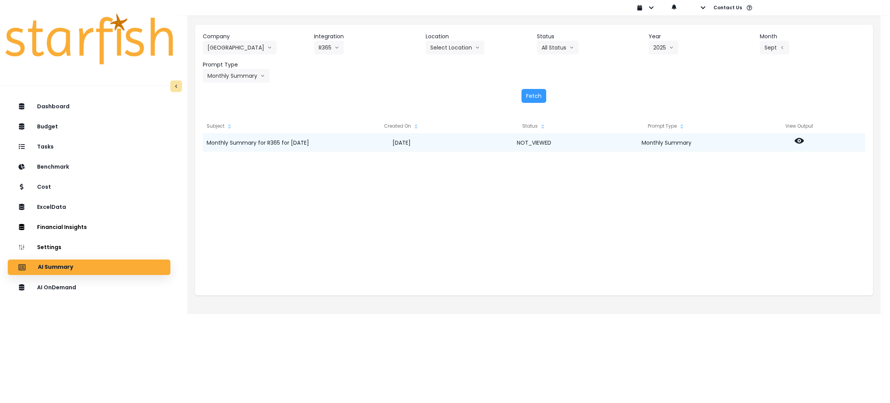
click at [803, 141] on icon at bounding box center [799, 141] width 9 height 6
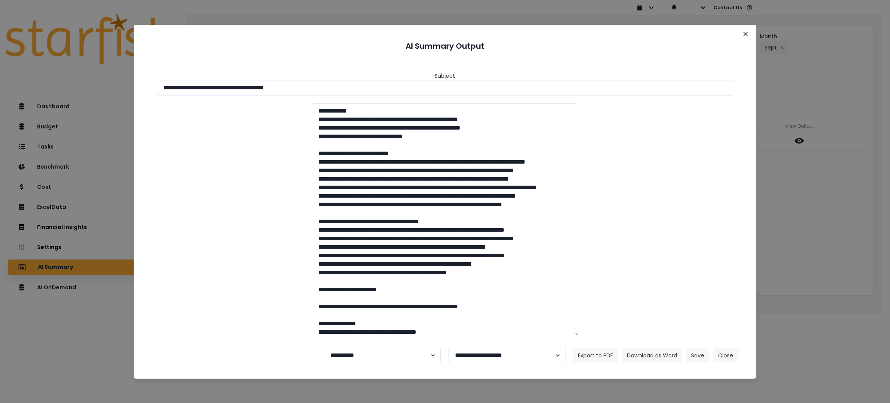
click at [656, 362] on footer "**********" at bounding box center [445, 355] width 605 height 28
click at [655, 354] on button "Download as Word" at bounding box center [651, 355] width 59 height 14
click at [730, 352] on button "Close" at bounding box center [726, 355] width 24 height 14
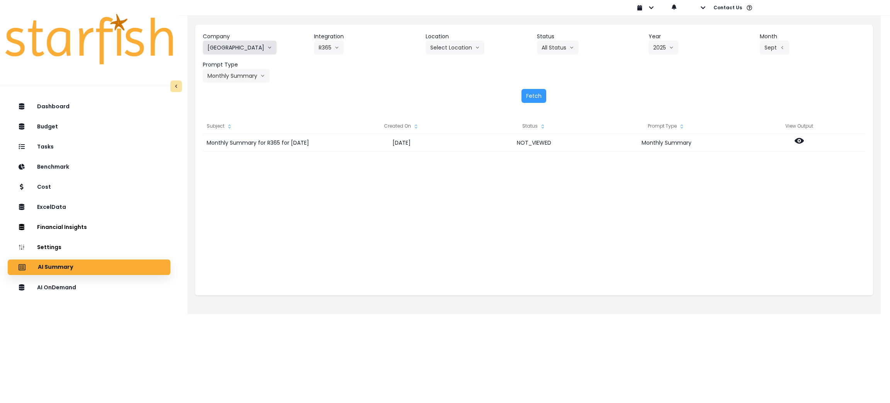
click at [267, 46] on icon "arrow down line" at bounding box center [269, 48] width 5 height 8
click at [238, 49] on button "Mesa Street Grill" at bounding box center [240, 48] width 74 height 14
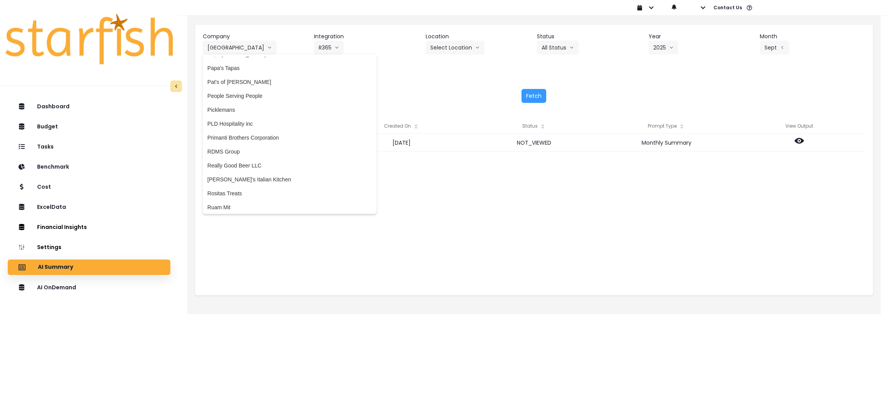
scroll to position [1506, 0]
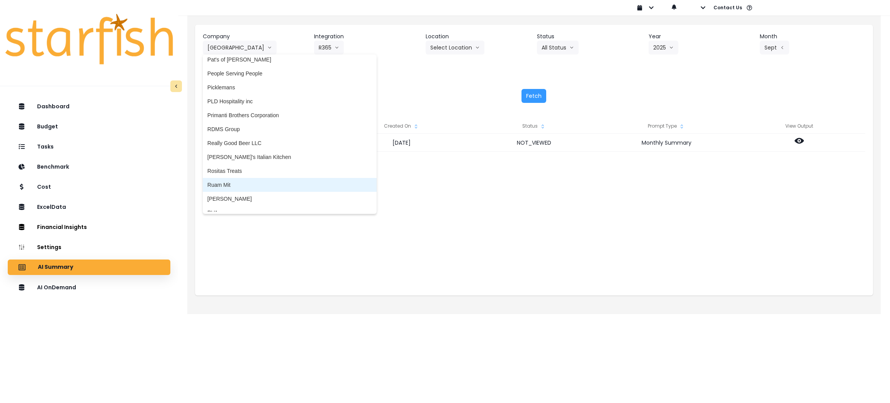
click at [229, 184] on span "Ruam Mit" at bounding box center [289, 185] width 165 height 8
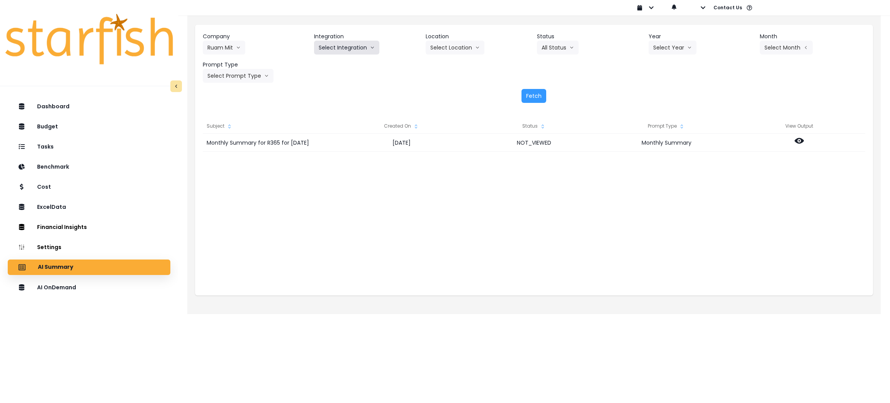
click at [363, 45] on button "Select Integration" at bounding box center [346, 48] width 65 height 14
click at [344, 61] on span "Quickbooks Online" at bounding box center [342, 64] width 46 height 8
click at [678, 45] on button "Select Year" at bounding box center [673, 48] width 48 height 14
click at [661, 91] on span "2025" at bounding box center [659, 92] width 12 height 8
click at [779, 45] on button "Select Month" at bounding box center [786, 48] width 53 height 14
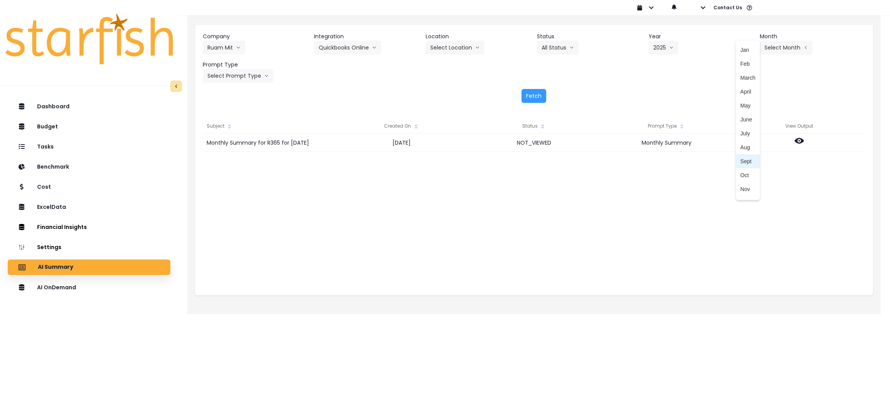
click at [742, 160] on span "Sept" at bounding box center [748, 161] width 15 height 8
click at [241, 69] on button "Select Prompt Type" at bounding box center [238, 76] width 71 height 14
click at [234, 147] on span "Monthly Summary" at bounding box center [229, 148] width 44 height 8
click at [534, 94] on button "Fetch" at bounding box center [534, 96] width 25 height 14
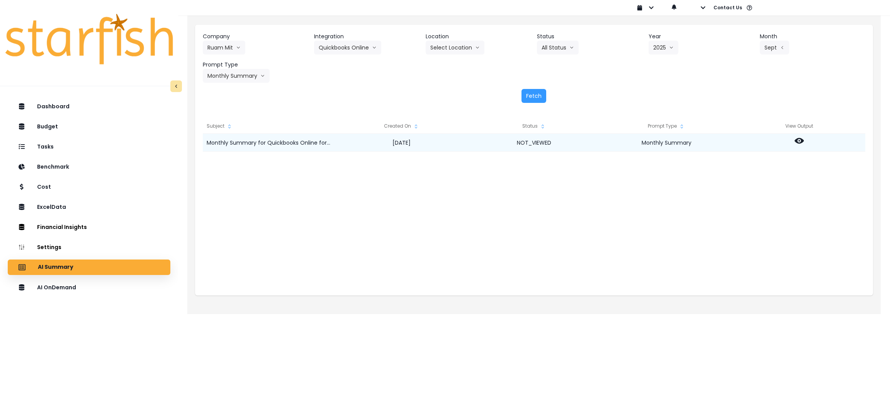
click at [802, 140] on icon at bounding box center [799, 141] width 9 height 6
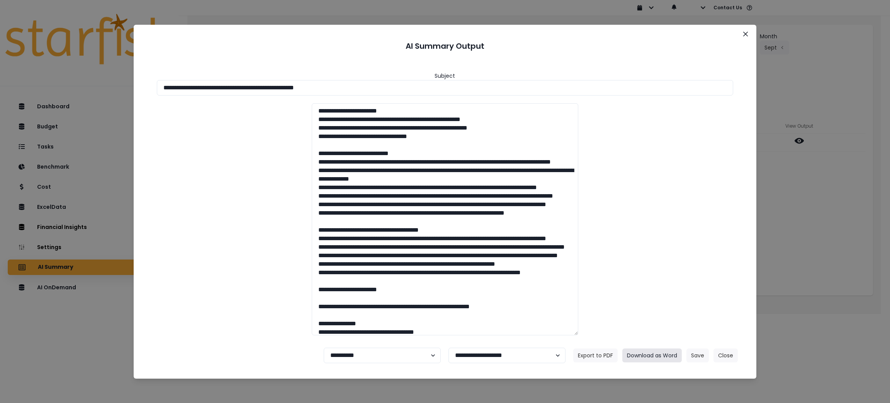
click at [664, 352] on button "Download as Word" at bounding box center [651, 355] width 59 height 14
click at [731, 354] on button "Close" at bounding box center [726, 355] width 24 height 14
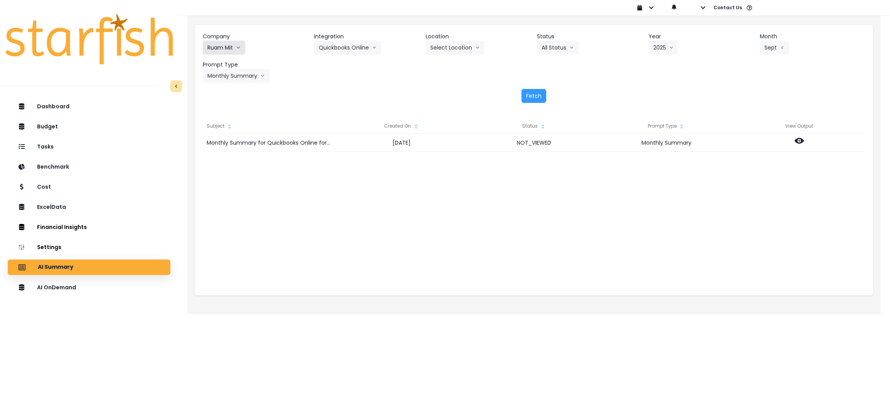
click at [219, 45] on button "Ruam Mit" at bounding box center [224, 48] width 42 height 14
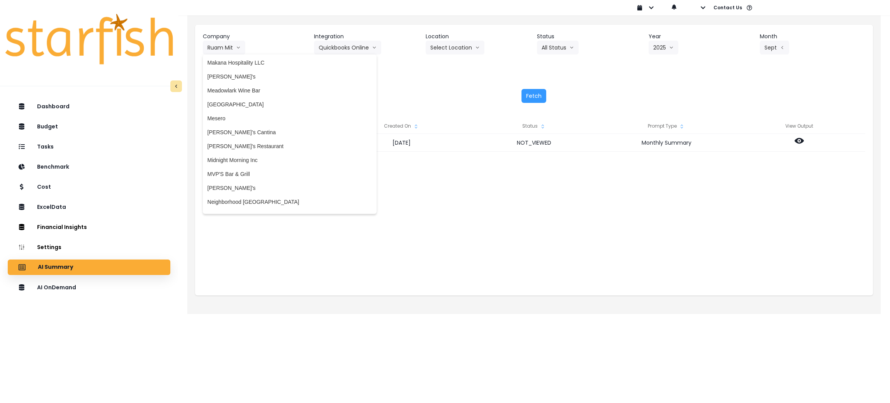
scroll to position [1043, 0]
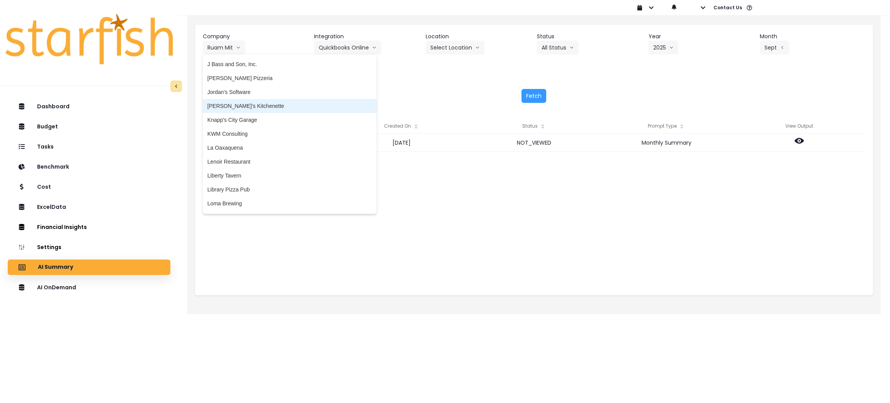
click at [241, 104] on span "Kalei's Kitchenette" at bounding box center [289, 106] width 165 height 8
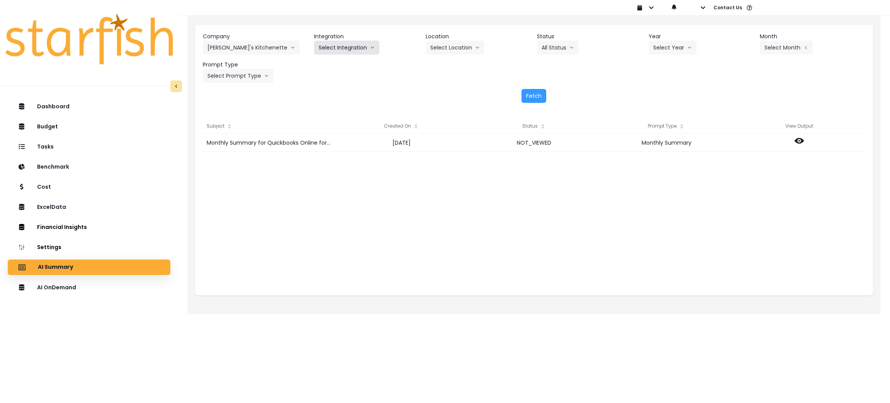
click at [346, 49] on button "Select Integration" at bounding box center [346, 48] width 65 height 14
click at [341, 69] on li "Kalei's Kitchenette QBO" at bounding box center [364, 64] width 100 height 14
click at [678, 48] on button "Select Year" at bounding box center [675, 48] width 48 height 14
click at [662, 94] on span "2025" at bounding box center [662, 92] width 12 height 8
click at [769, 47] on button "Select Month" at bounding box center [787, 48] width 53 height 14
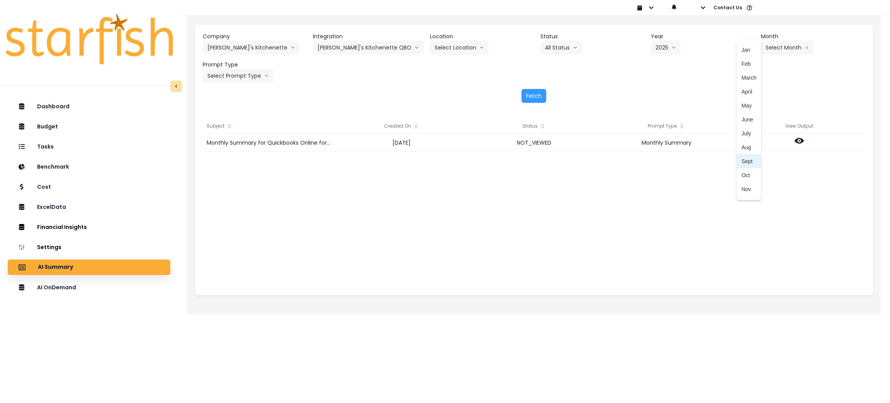
click at [742, 157] on span "Sept" at bounding box center [748, 161] width 15 height 8
click at [245, 74] on button "Select Prompt Type" at bounding box center [238, 76] width 71 height 14
click at [228, 143] on li "Monthly Summary" at bounding box center [229, 148] width 53 height 14
click at [541, 96] on button "Fetch" at bounding box center [534, 96] width 25 height 14
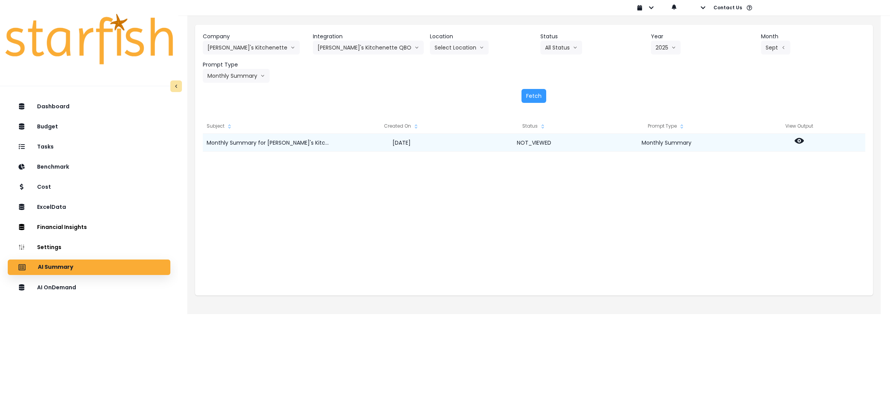
click at [803, 138] on icon at bounding box center [799, 140] width 9 height 9
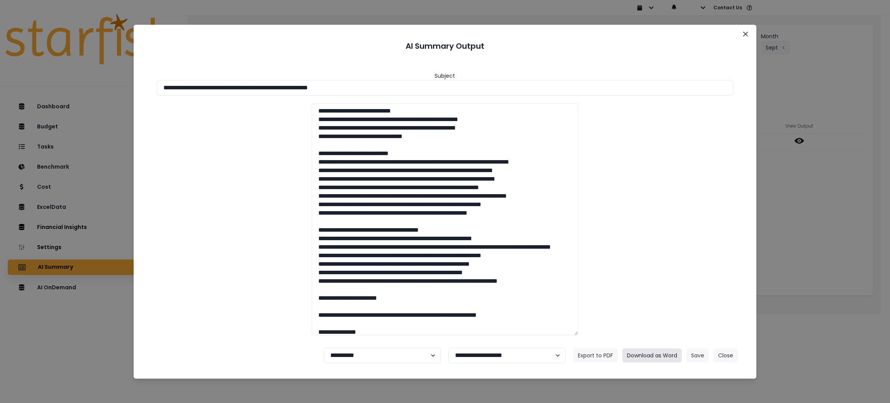
click at [654, 356] on button "Download as Word" at bounding box center [651, 355] width 59 height 14
click at [745, 36] on icon "Close" at bounding box center [745, 34] width 5 height 5
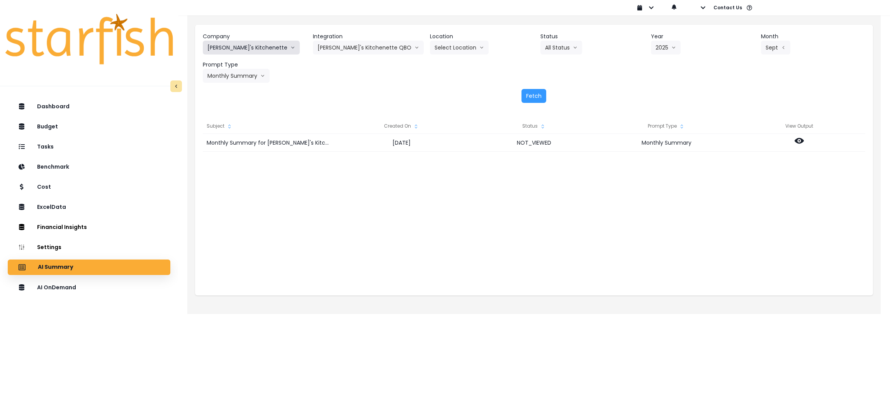
click at [241, 46] on button "Kalei's Kitchenette" at bounding box center [251, 48] width 97 height 14
click at [254, 51] on button "Kalei's Kitchenette" at bounding box center [251, 48] width 97 height 14
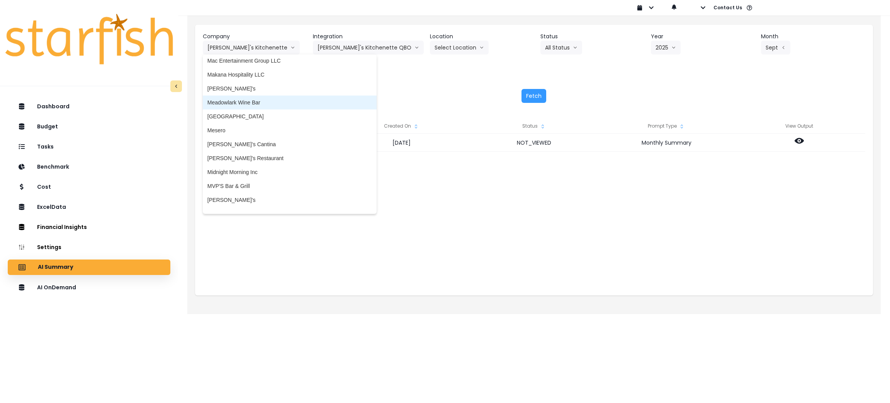
scroll to position [1217, 0]
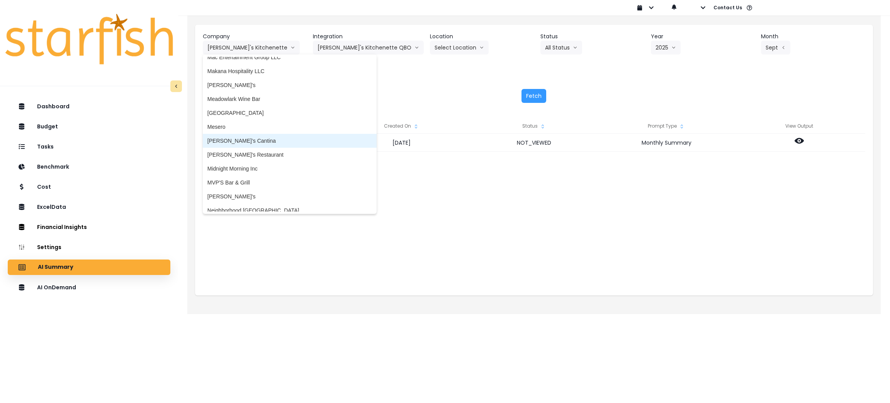
click at [234, 143] on span "Metzy’s Cantina" at bounding box center [289, 141] width 165 height 8
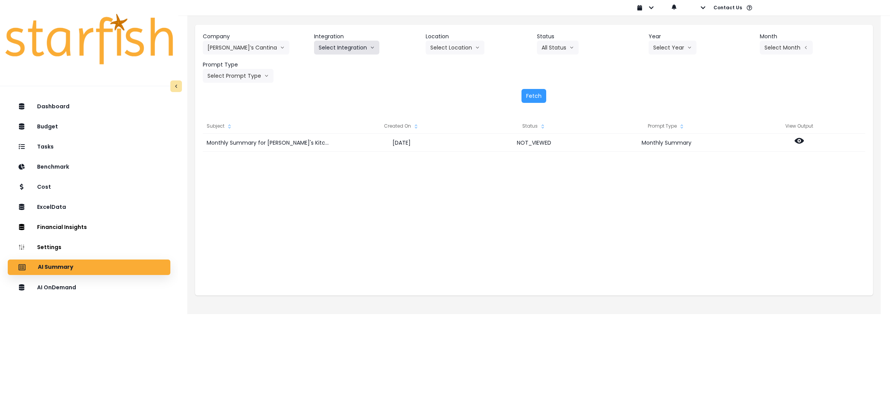
click at [349, 52] on button "Select Integration" at bounding box center [346, 48] width 65 height 14
click at [338, 67] on span "Quickbooks Online" at bounding box center [342, 64] width 46 height 8
click at [666, 49] on button "Select Year" at bounding box center [673, 48] width 48 height 14
click at [657, 87] on li "2025" at bounding box center [659, 92] width 21 height 14
click at [783, 41] on button "Select Month" at bounding box center [786, 48] width 53 height 14
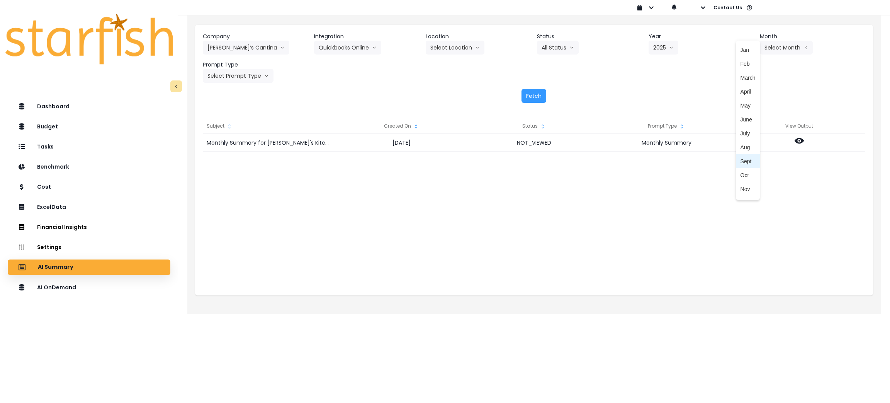
click at [747, 158] on li "Sept" at bounding box center [748, 161] width 24 height 14
click at [252, 76] on button "Select Prompt Type" at bounding box center [238, 76] width 71 height 14
click at [231, 150] on span "Monthly Summary" at bounding box center [229, 148] width 44 height 8
click at [527, 97] on button "Fetch" at bounding box center [534, 96] width 25 height 14
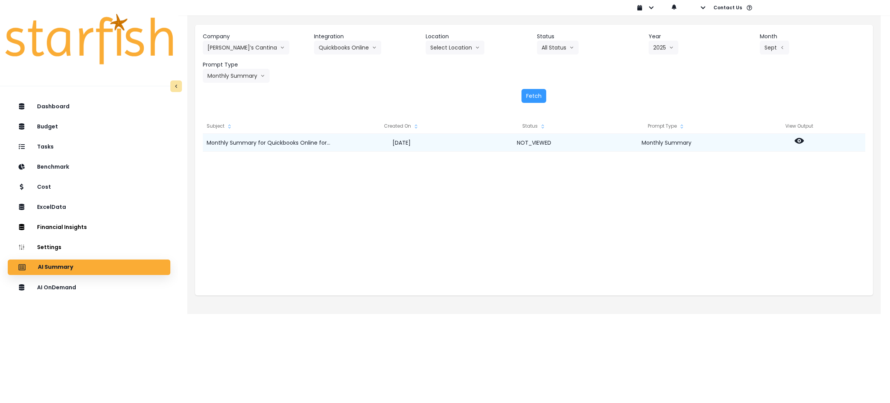
click at [801, 142] on icon at bounding box center [799, 141] width 9 height 6
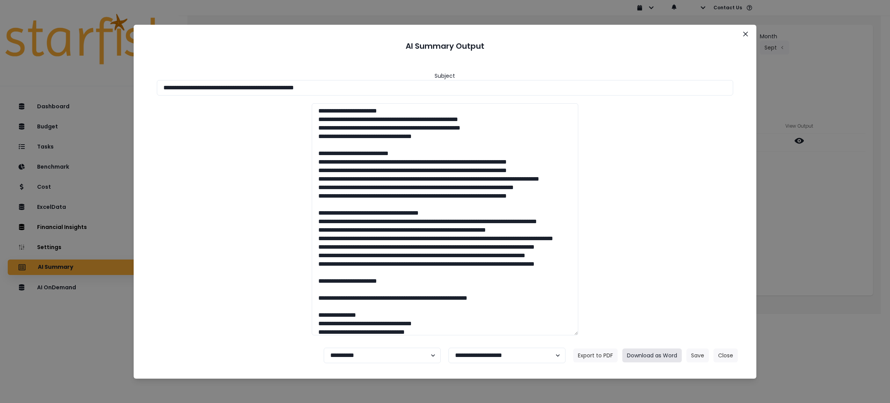
click at [648, 351] on button "Download as Word" at bounding box center [651, 355] width 59 height 14
